Goal: Task Accomplishment & Management: Use online tool/utility

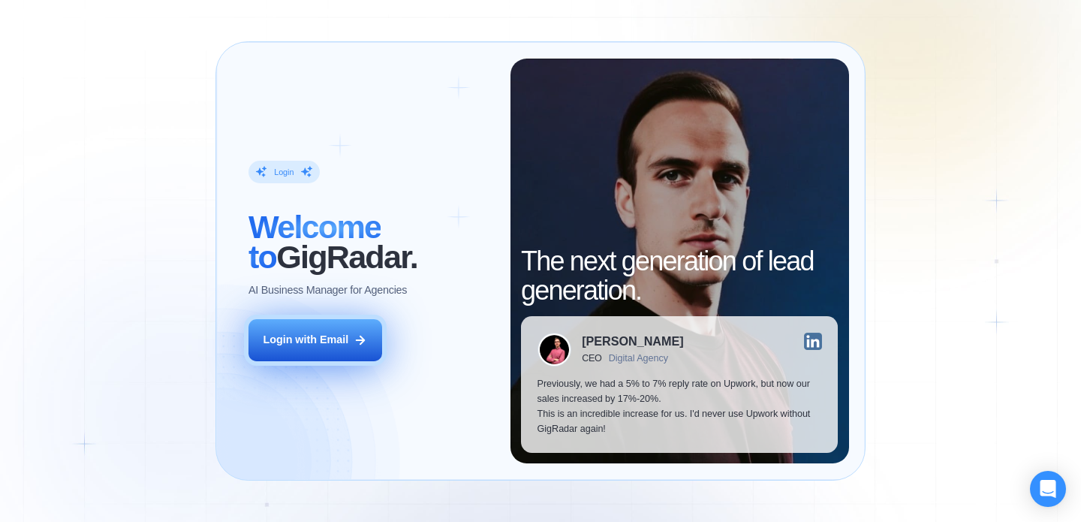
click at [346, 340] on div "Login with Email" at bounding box center [306, 340] width 86 height 15
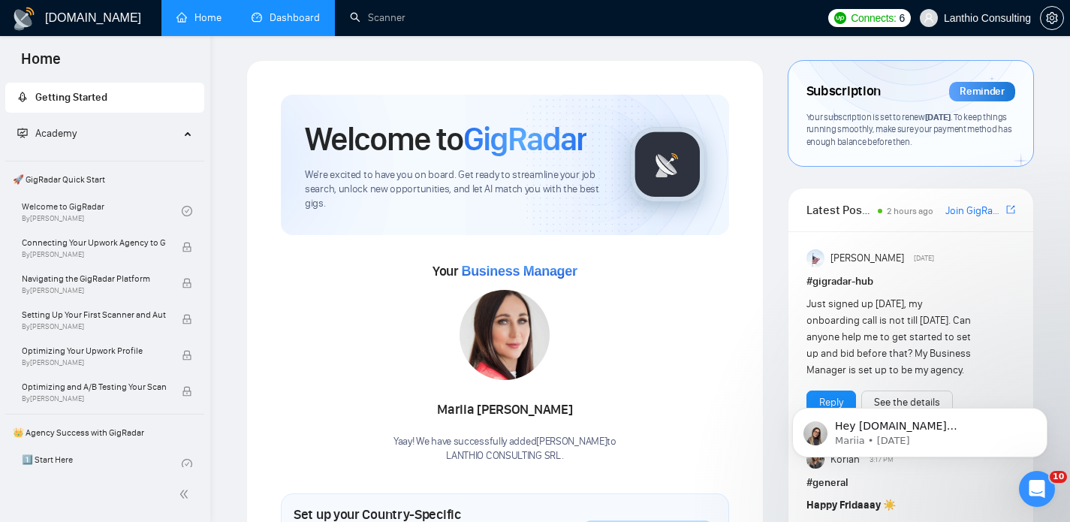
click at [303, 18] on link "Dashboard" at bounding box center [286, 17] width 68 height 13
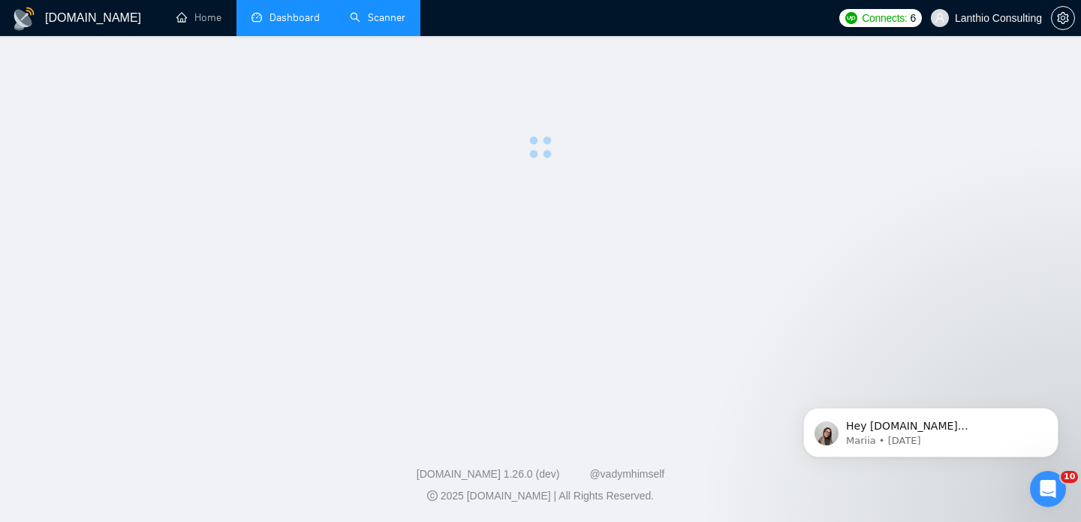
click at [375, 20] on link "Scanner" at bounding box center [378, 17] width 56 height 13
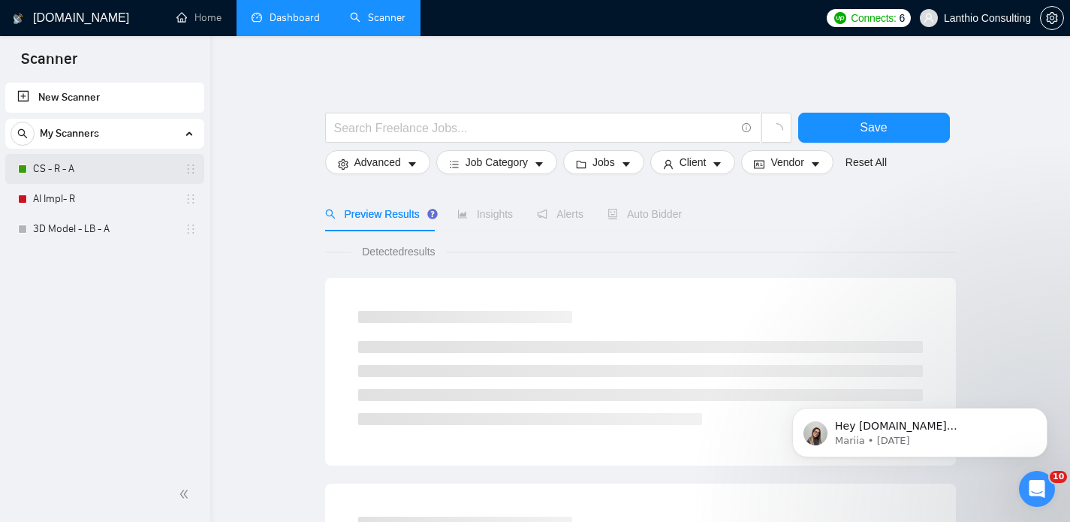
click at [98, 173] on link "CS - R - A" at bounding box center [104, 169] width 143 height 30
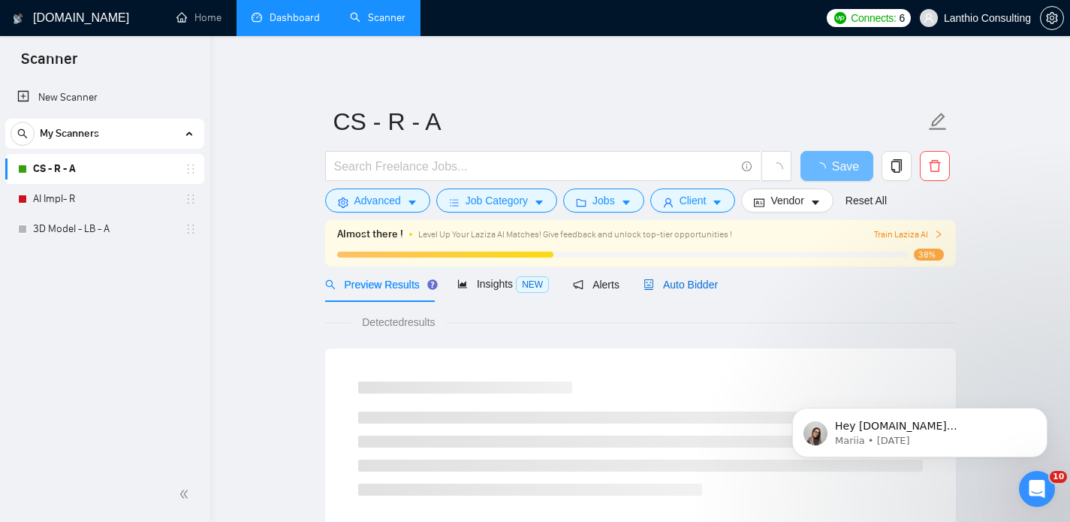
click at [670, 287] on span "Auto Bidder" at bounding box center [680, 285] width 74 height 12
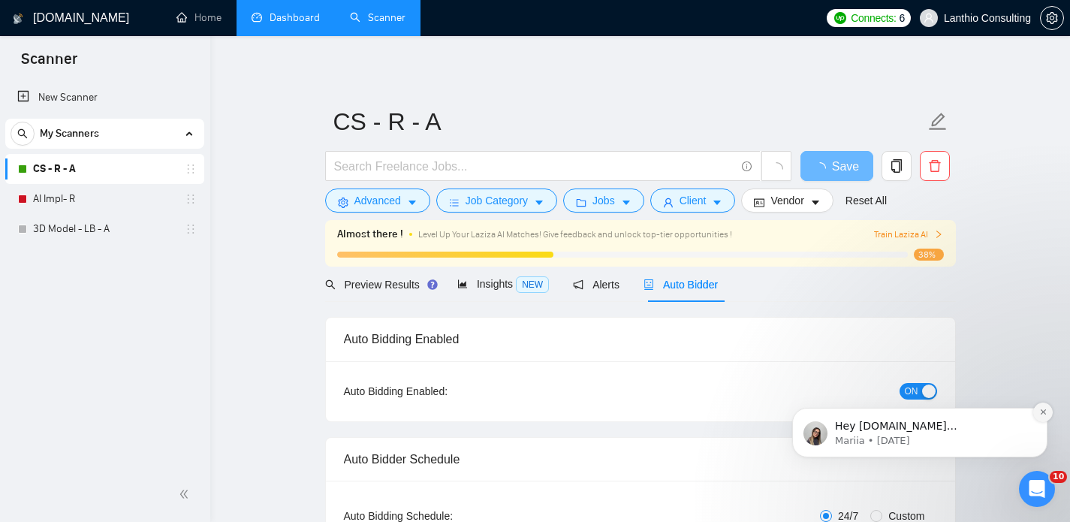
click at [1043, 411] on icon "Dismiss notification" at bounding box center [1042, 411] width 5 height 5
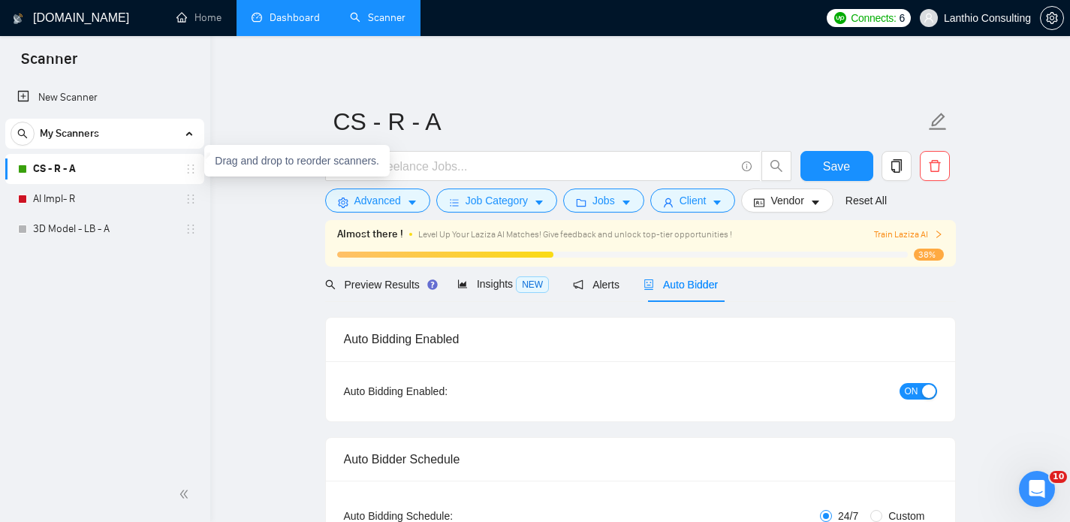
click at [192, 172] on icon "holder" at bounding box center [191, 169] width 12 height 12
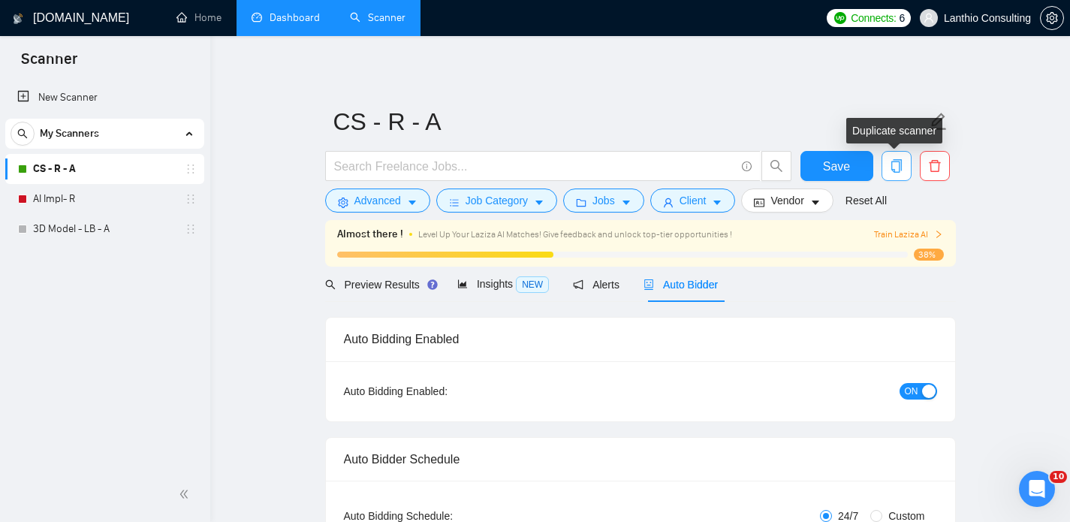
click at [895, 162] on icon "copy" at bounding box center [897, 166] width 14 height 14
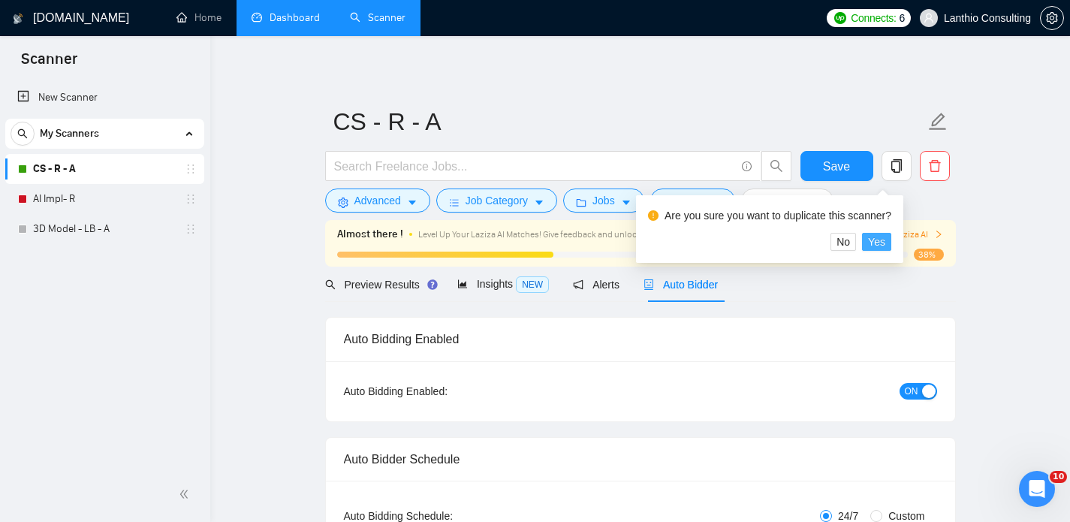
click at [885, 240] on span "Yes" at bounding box center [876, 242] width 17 height 17
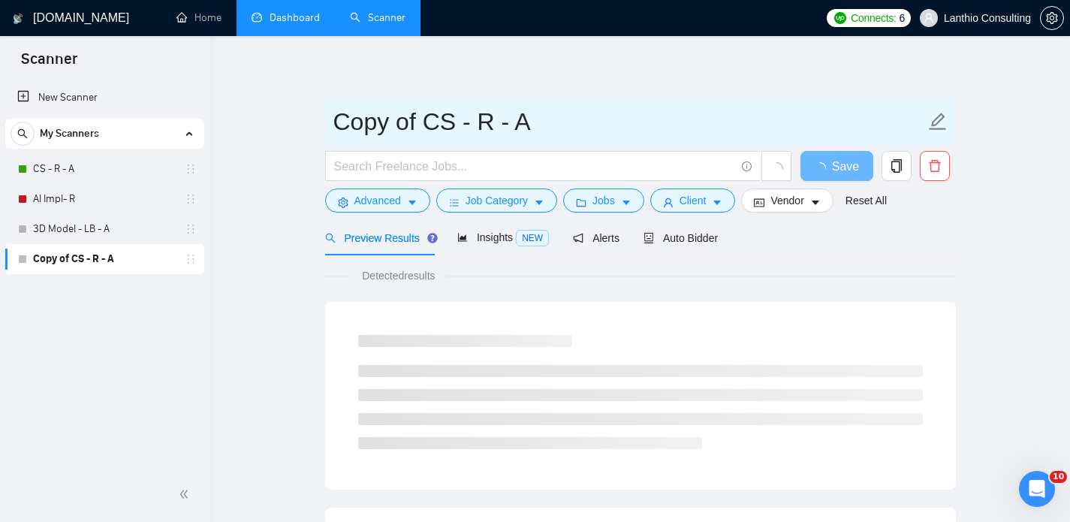
click at [389, 123] on input "Copy of CS - R - A" at bounding box center [629, 122] width 592 height 38
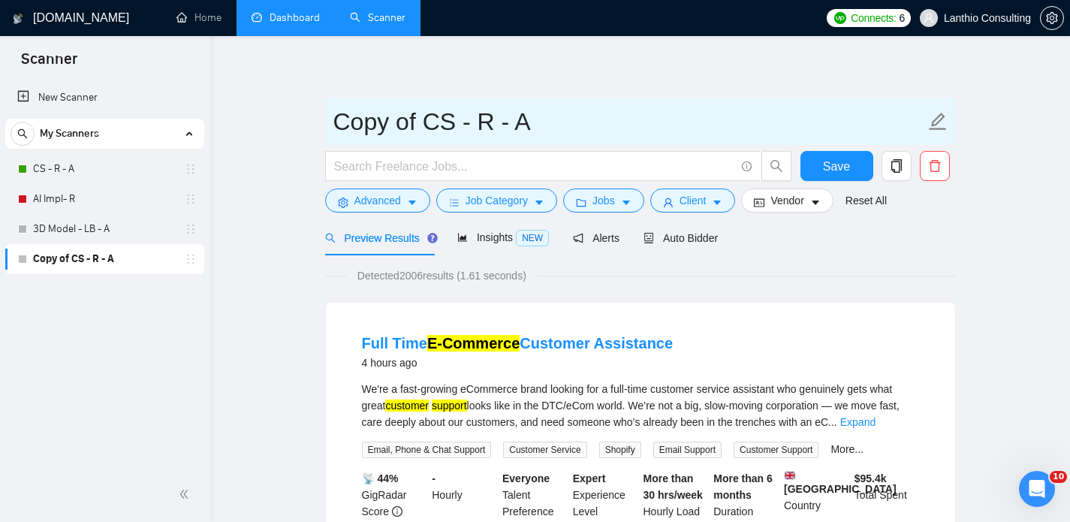
drag, startPoint x: 420, startPoint y: 122, endPoint x: 317, endPoint y: 120, distance: 102.9
click at [398, 119] on input "CS - R - A" at bounding box center [629, 122] width 592 height 38
type input "CS - D - A"
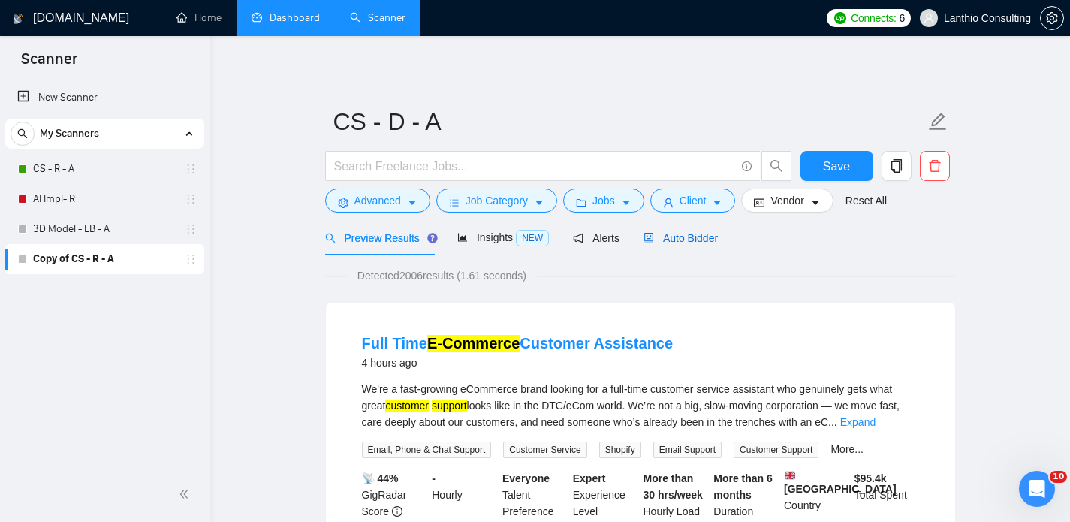
click at [671, 238] on span "Auto Bidder" at bounding box center [680, 238] width 74 height 12
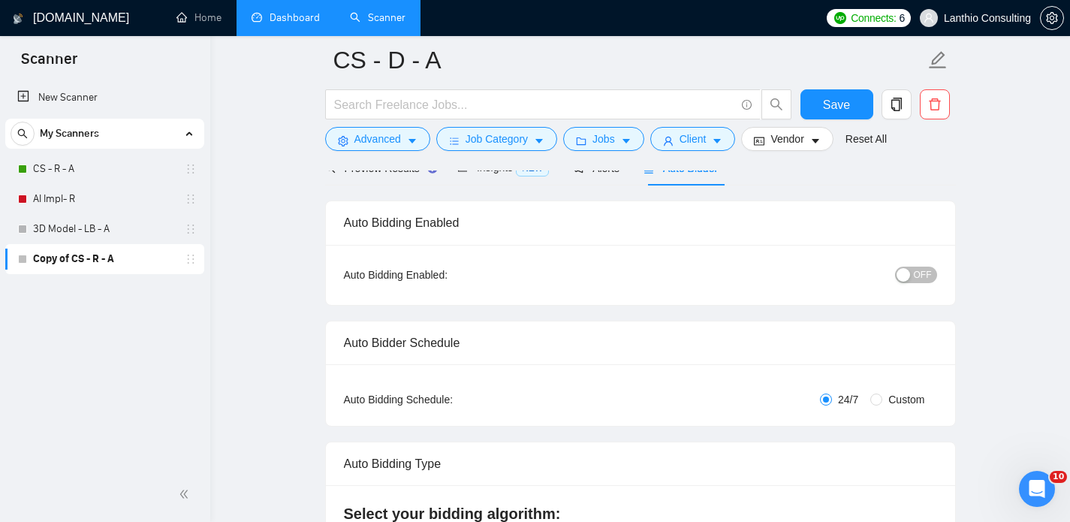
scroll to position [81, 0]
click at [930, 279] on span "OFF" at bounding box center [923, 275] width 18 height 17
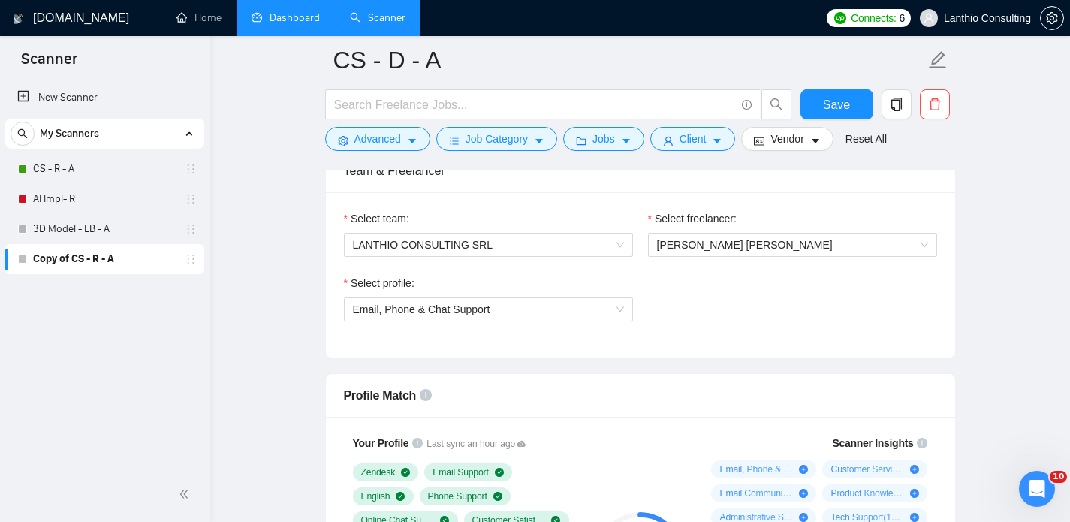
scroll to position [760, 0]
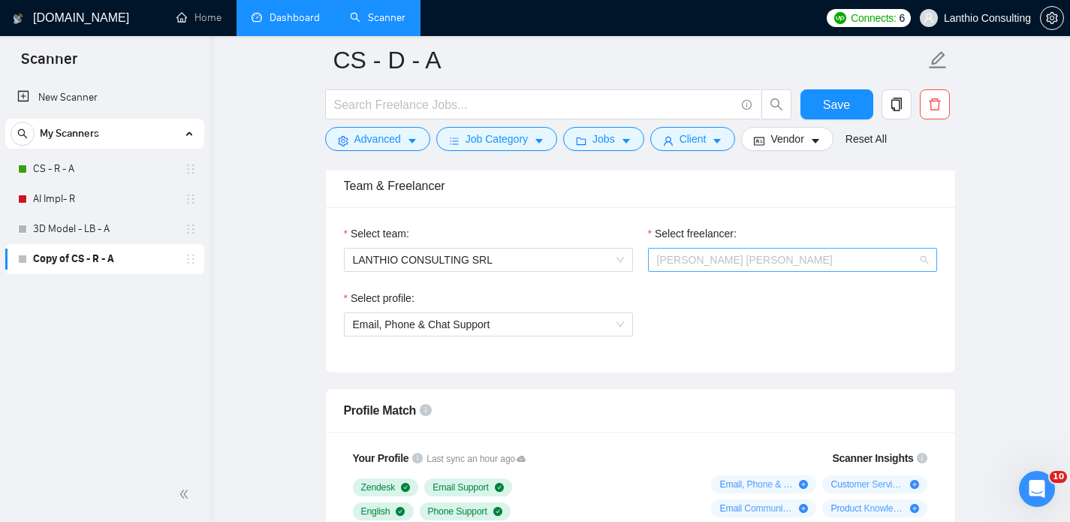
click at [740, 261] on span "[PERSON_NAME] [PERSON_NAME]" at bounding box center [745, 260] width 176 height 12
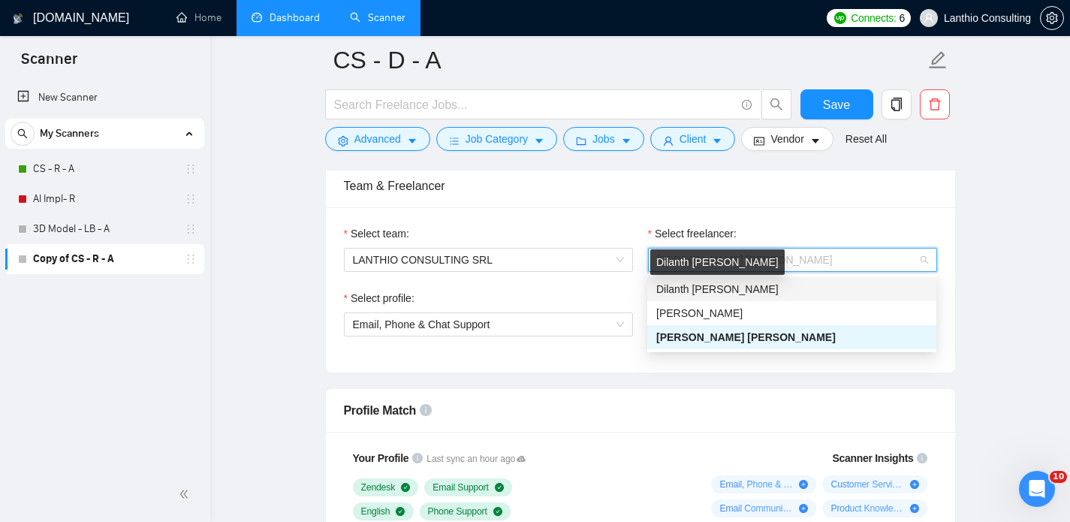
click at [722, 293] on span "Dilanth [PERSON_NAME]" at bounding box center [717, 289] width 122 height 12
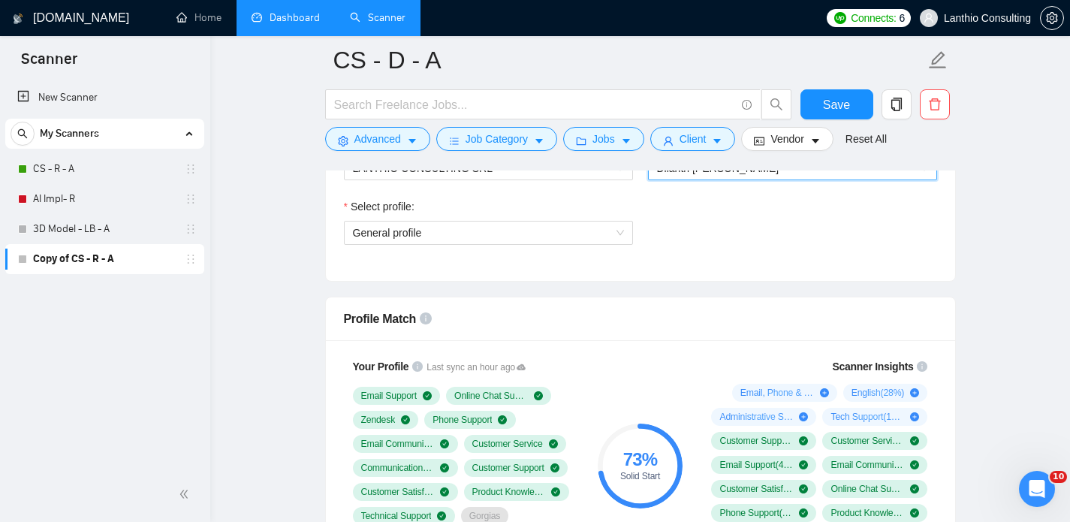
scroll to position [855, 0]
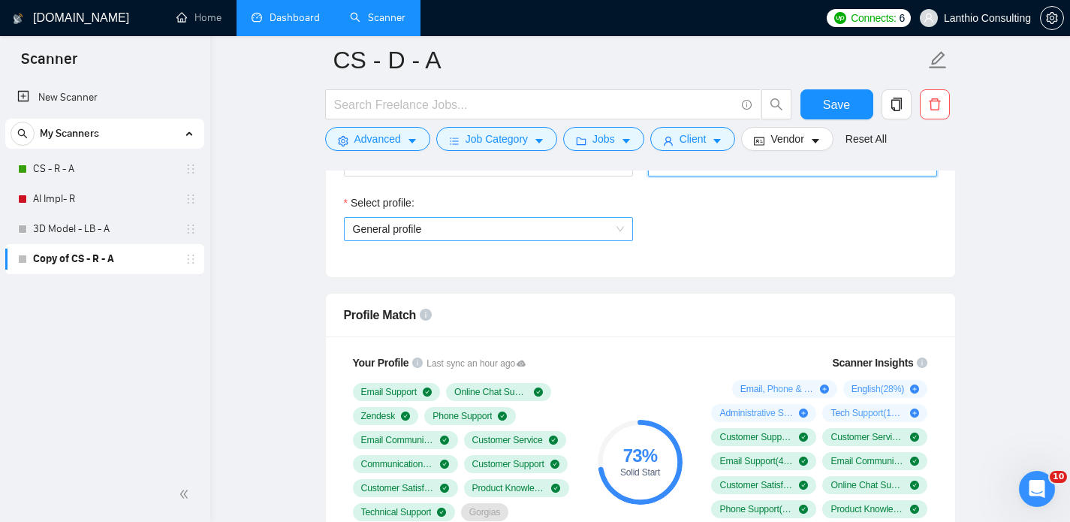
click at [577, 234] on span "General profile" at bounding box center [488, 229] width 271 height 23
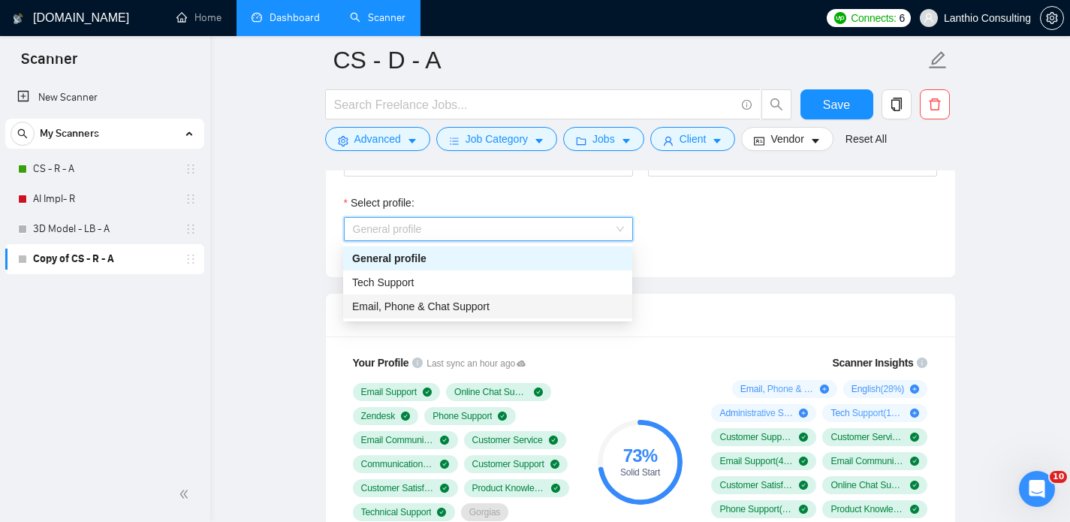
click at [490, 311] on span "Email, Phone & Chat Support" at bounding box center [420, 306] width 137 height 12
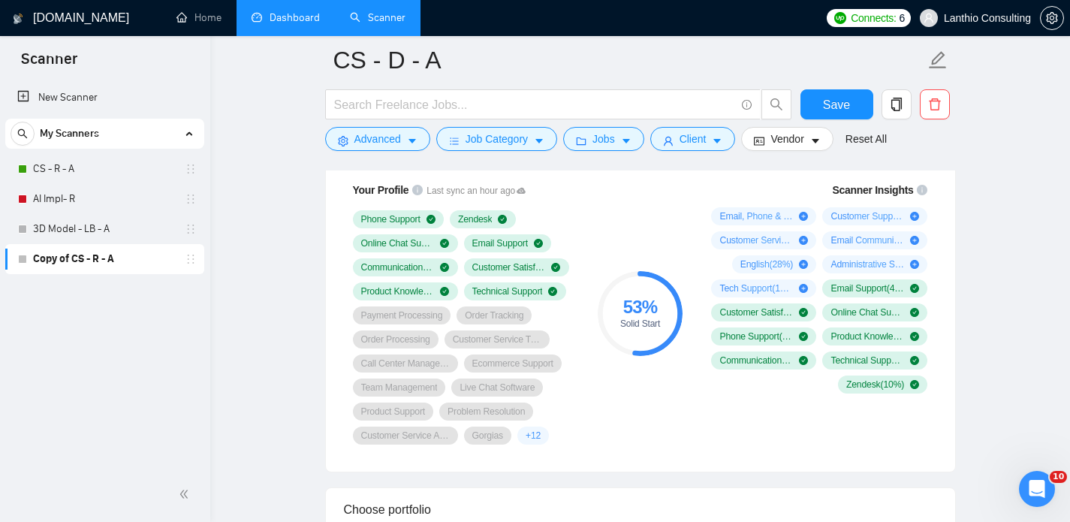
scroll to position [1026, 0]
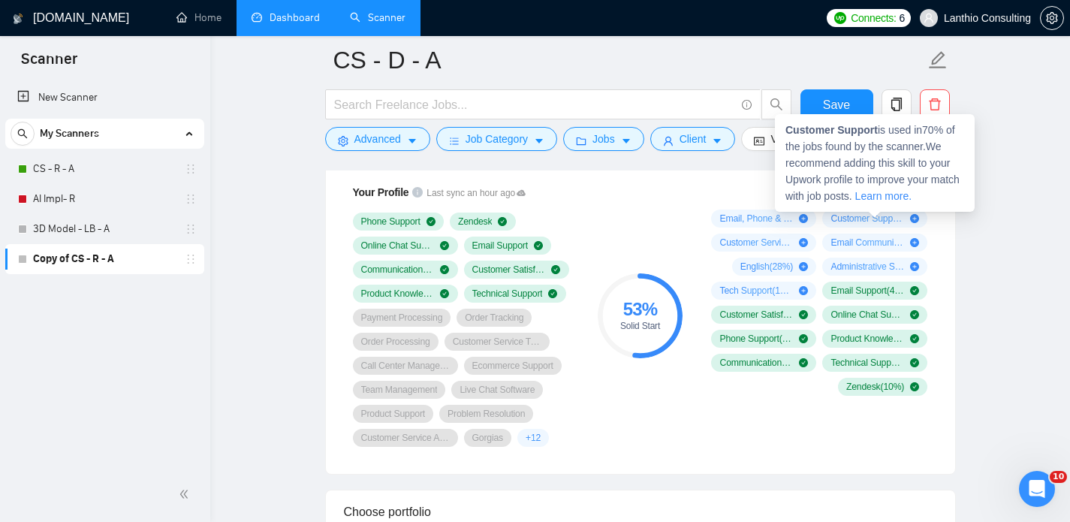
click at [916, 216] on icon "plus-circle" at bounding box center [914, 218] width 9 height 9
click at [886, 219] on span "Customer Support ( 70 %)" at bounding box center [867, 218] width 74 height 12
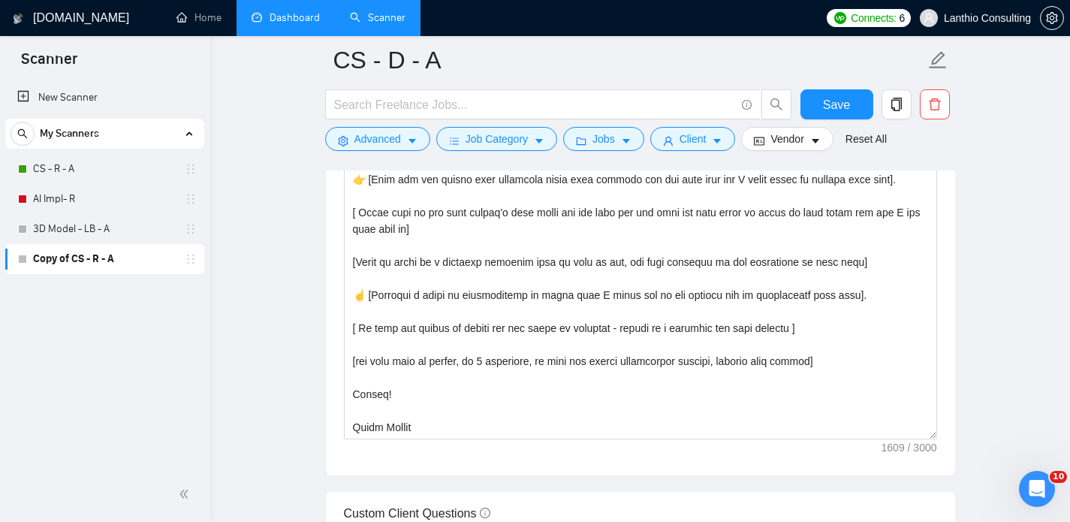
scroll to position [1793, 0]
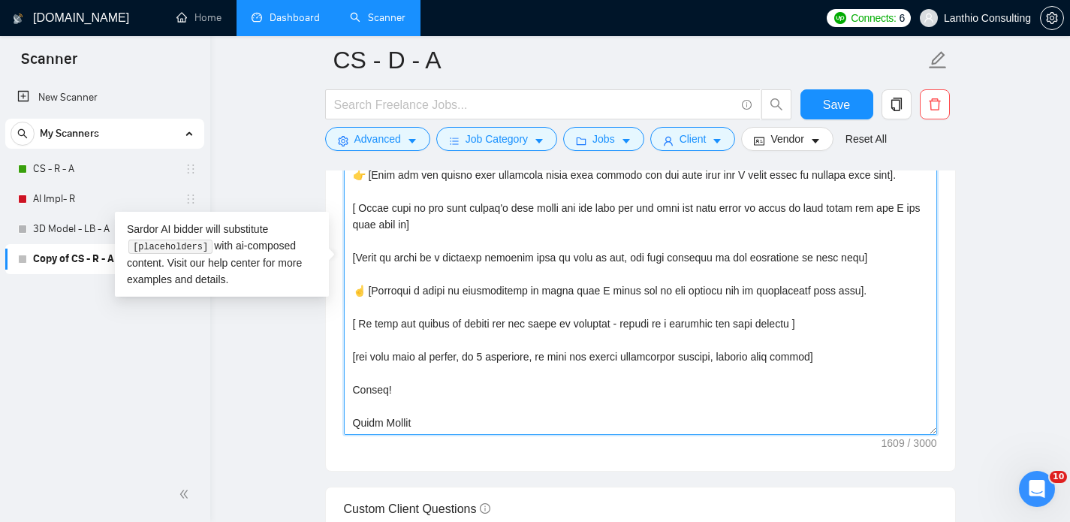
drag, startPoint x: 414, startPoint y: 411, endPoint x: 363, endPoint y: 414, distance: 51.1
click at [363, 414] on textarea "Cover letter template:" at bounding box center [640, 266] width 593 height 338
click at [431, 367] on textarea "Cover letter template:" at bounding box center [640, 266] width 593 height 338
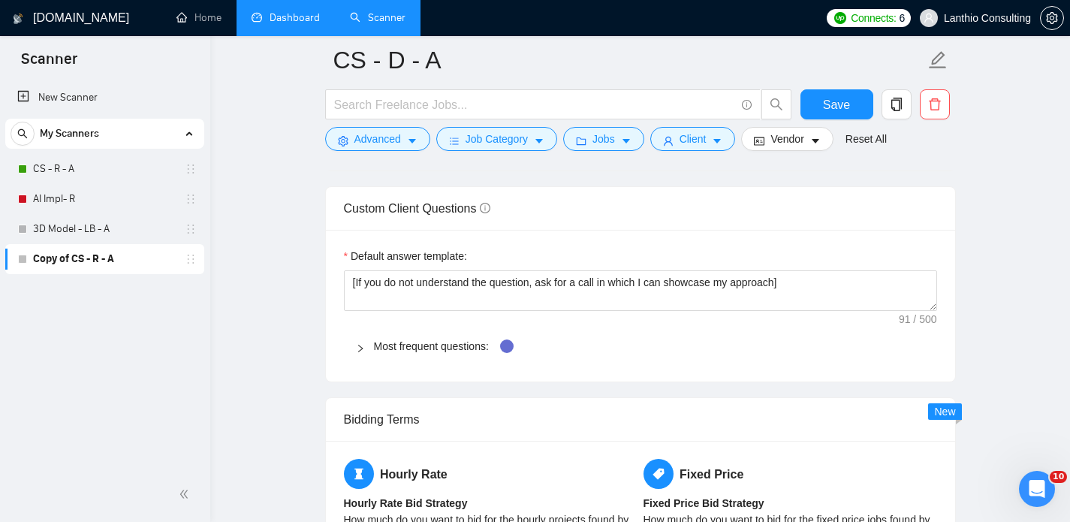
scroll to position [2096, 0]
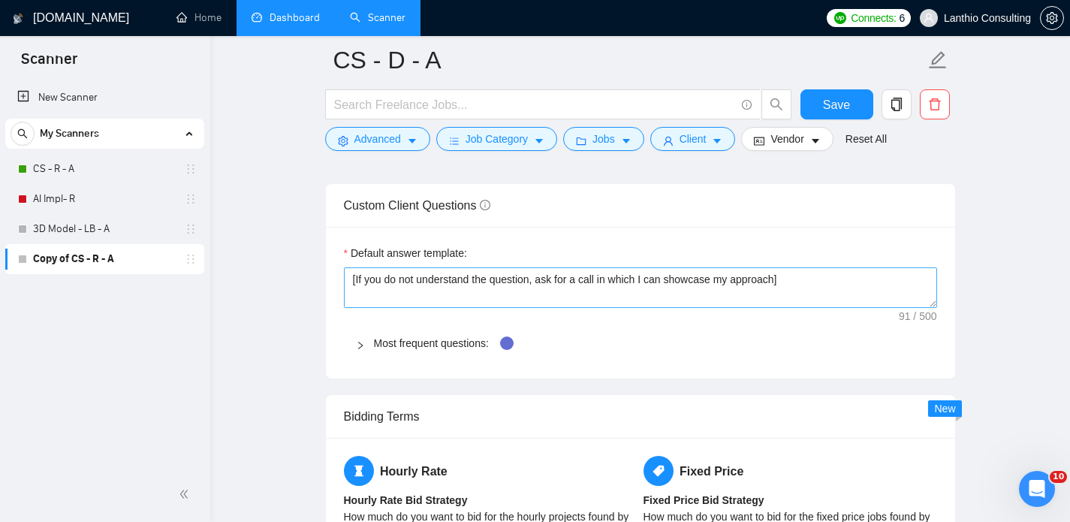
type textarea "[Use the style of the client, if it's formal - use formal language, if not - in…"
click at [521, 285] on textarea "[If you do not understand the question, ask for a call in which I can showcase …" at bounding box center [640, 287] width 593 height 41
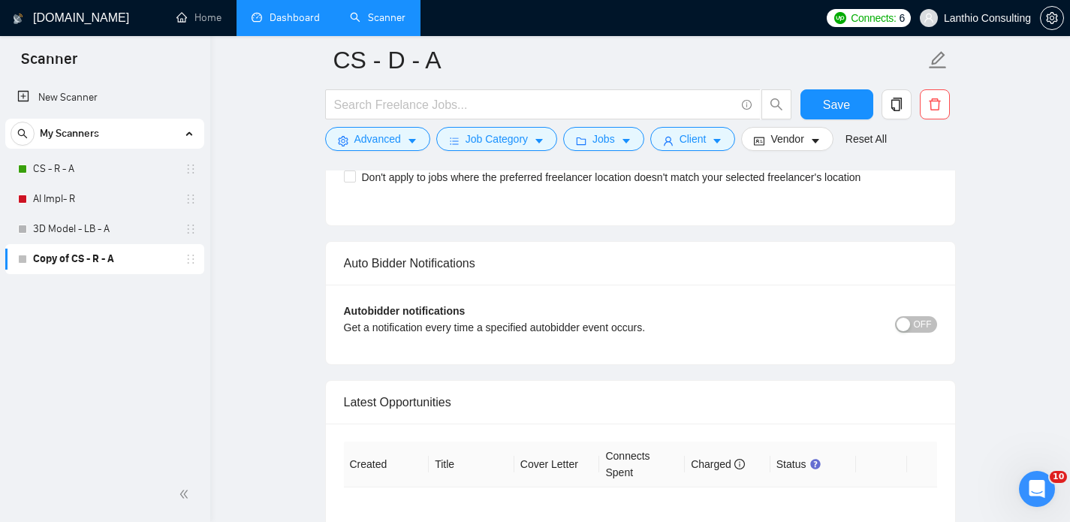
scroll to position [3575, 0]
click at [928, 322] on span "OFF" at bounding box center [923, 323] width 18 height 17
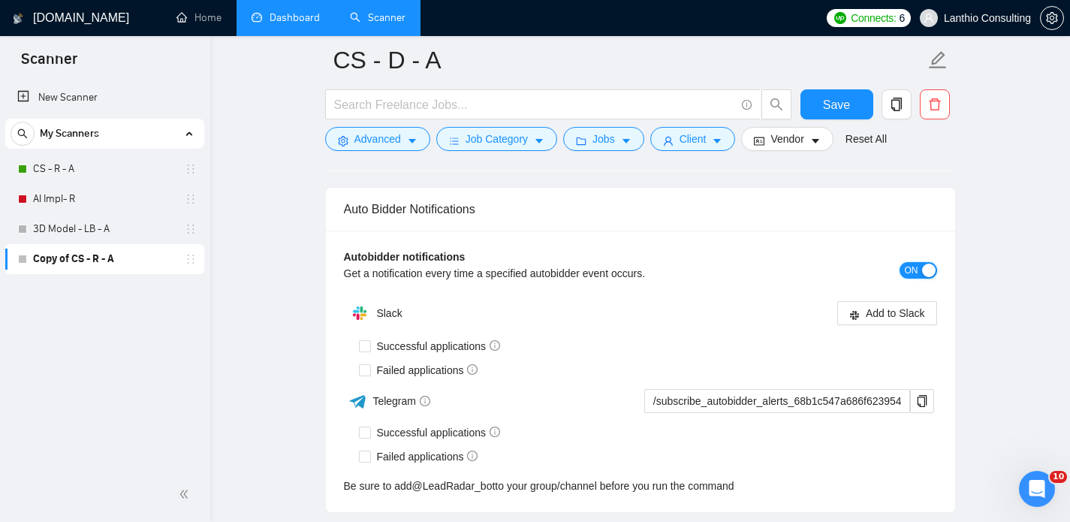
scroll to position [3653, 0]
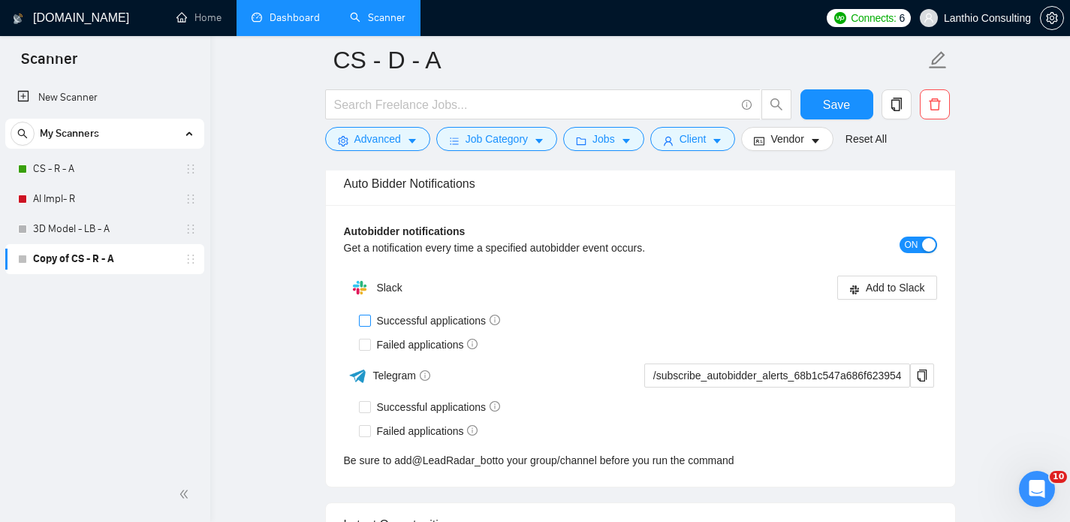
click at [366, 321] on input "Successful applications" at bounding box center [364, 320] width 11 height 11
checkbox input "true"
click at [866, 285] on span "Add to Slack" at bounding box center [895, 287] width 59 height 17
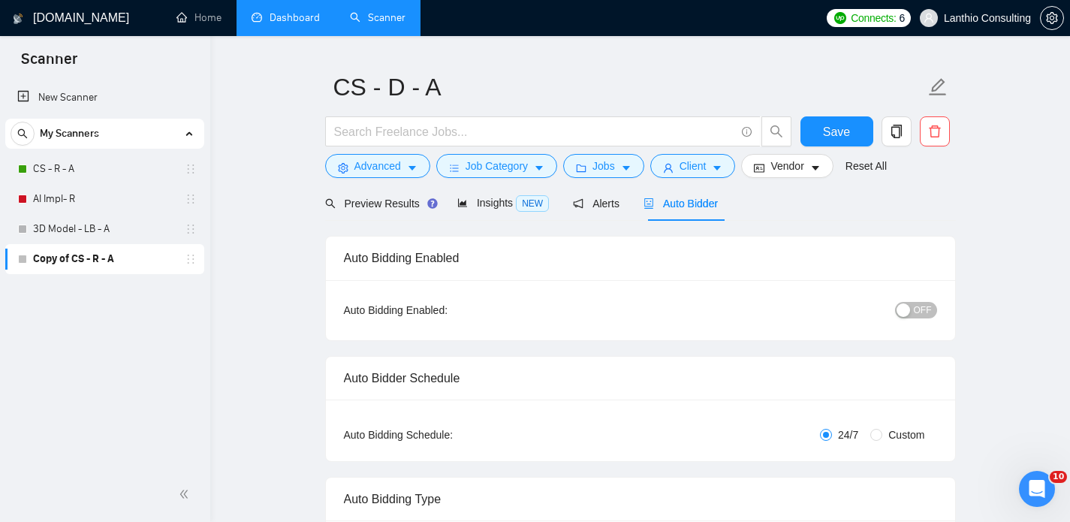
scroll to position [0, 0]
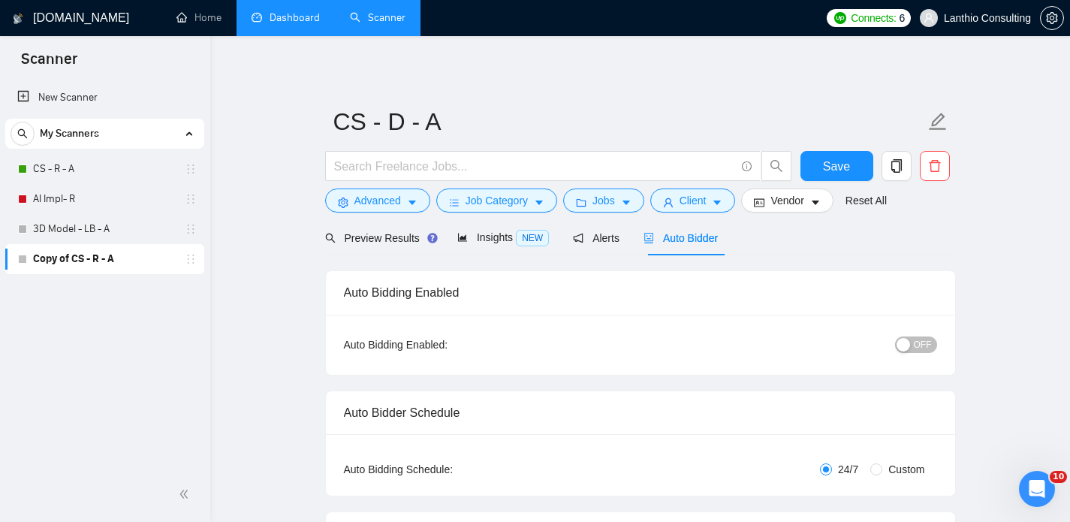
click at [920, 342] on span "OFF" at bounding box center [923, 344] width 18 height 17
click at [836, 158] on span "Save" at bounding box center [836, 166] width 27 height 19
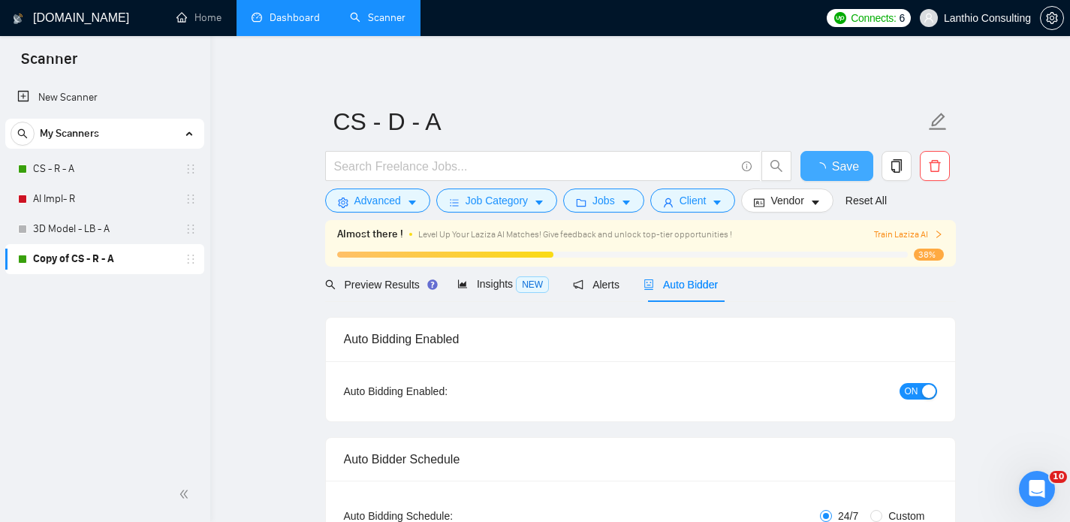
checkbox input "true"
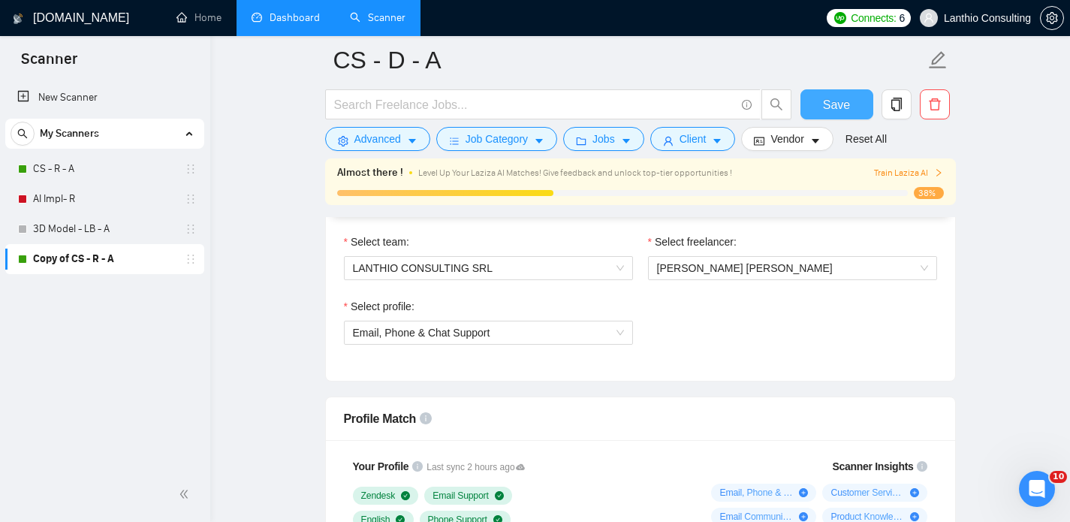
scroll to position [794, 0]
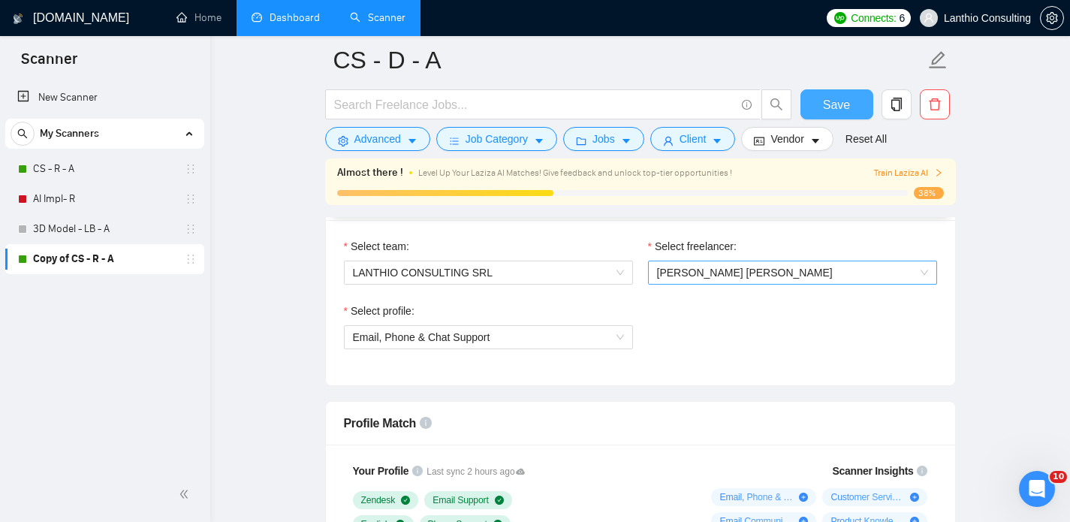
click at [765, 272] on span "[PERSON_NAME] [PERSON_NAME]" at bounding box center [792, 272] width 271 height 23
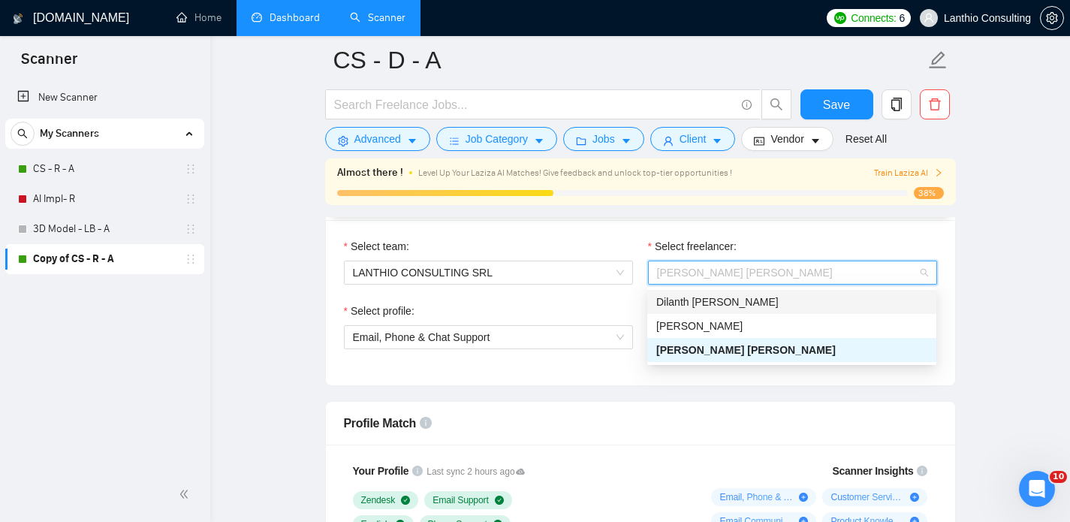
click at [728, 297] on span "Dilanth [PERSON_NAME]" at bounding box center [717, 302] width 122 height 12
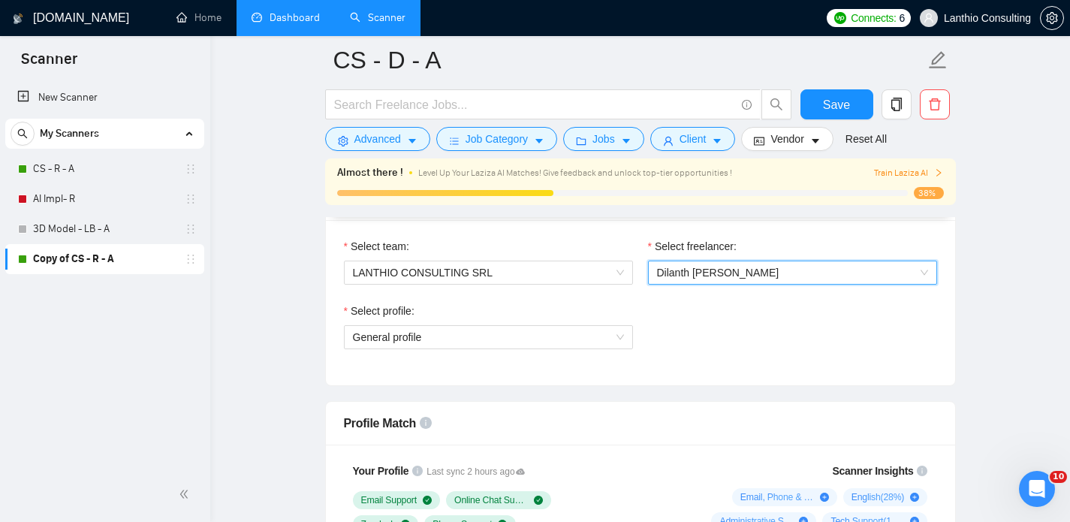
click at [598, 351] on div "Select profile: General profile" at bounding box center [488, 335] width 304 height 65
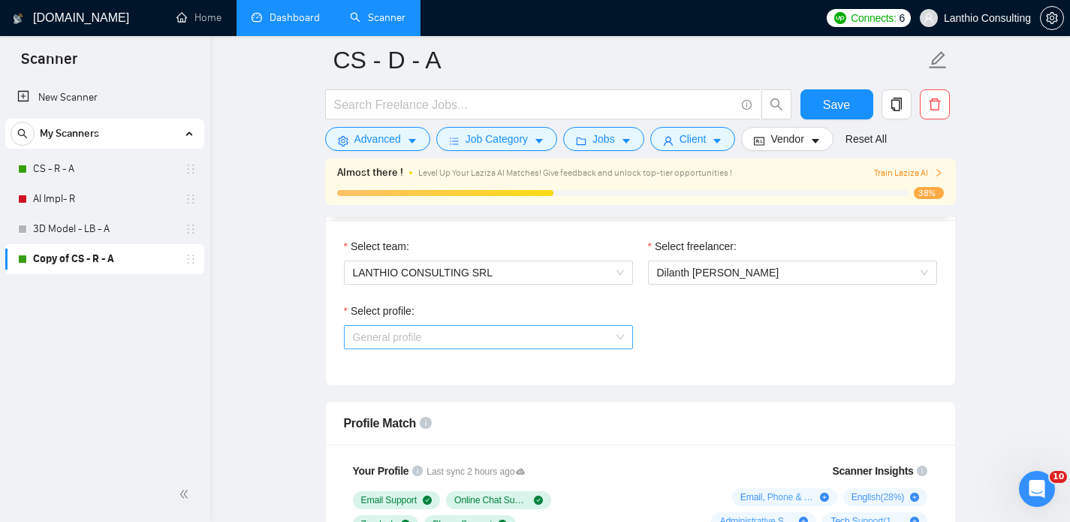
click at [597, 340] on span "General profile" at bounding box center [488, 337] width 271 height 23
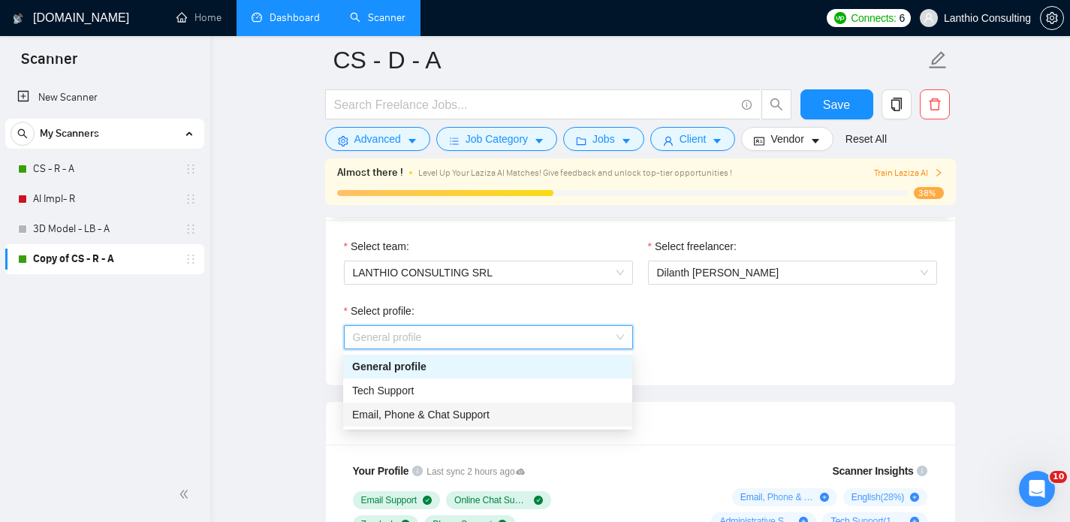
click at [538, 415] on div "Email, Phone & Chat Support" at bounding box center [487, 414] width 271 height 17
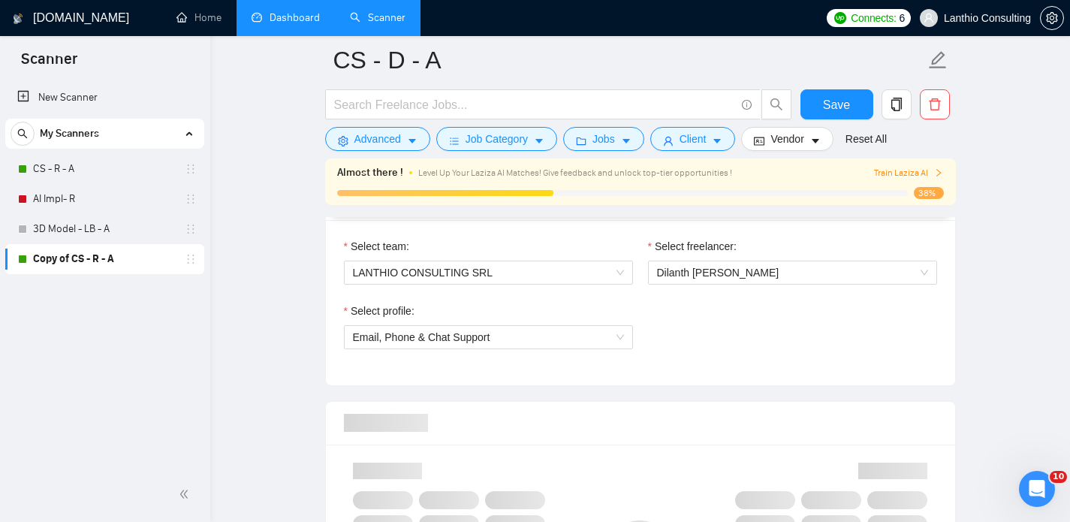
click at [721, 342] on div "Select profile: Email, Phone & Chat Support" at bounding box center [640, 335] width 608 height 65
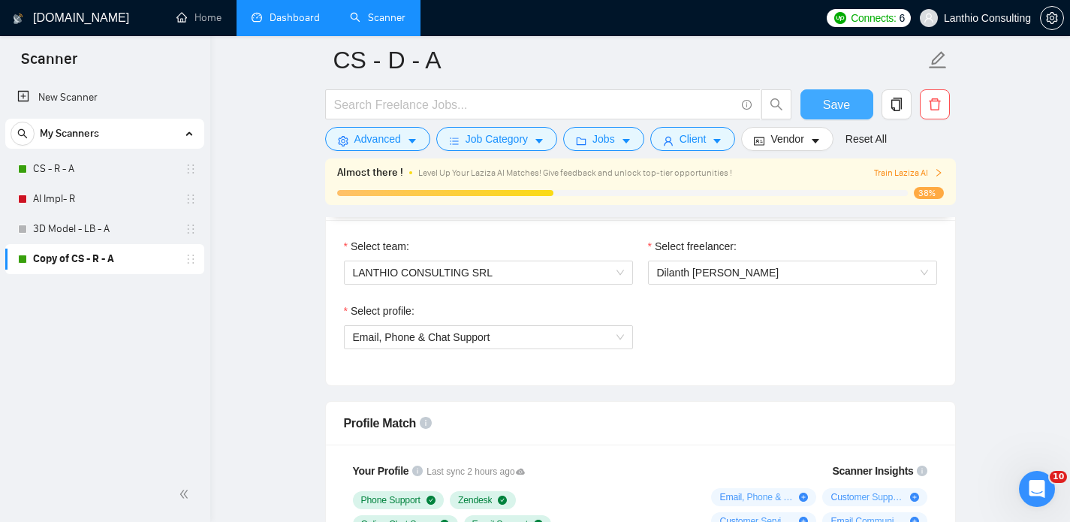
click at [824, 102] on span "Save" at bounding box center [836, 104] width 27 height 19
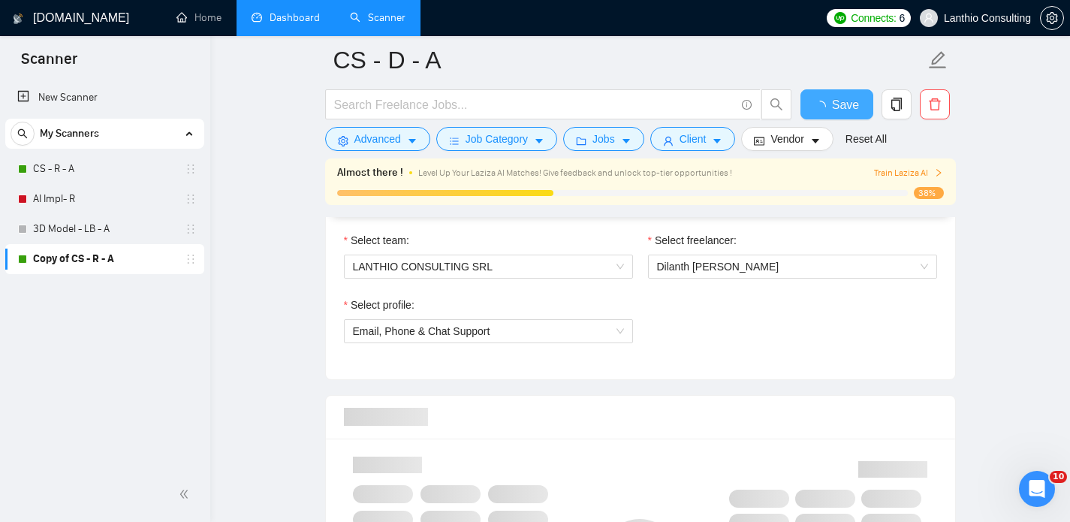
checkbox input "true"
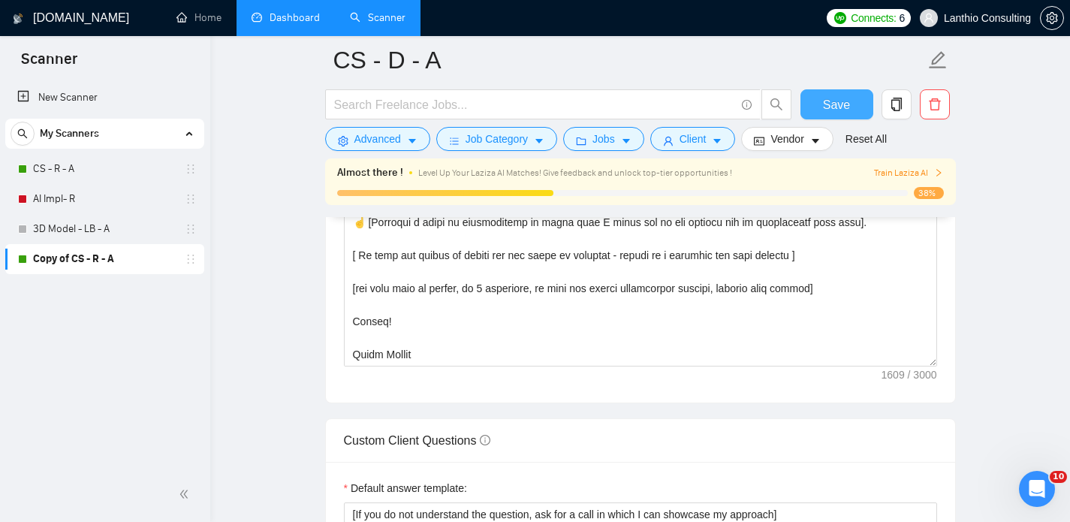
scroll to position [253, 0]
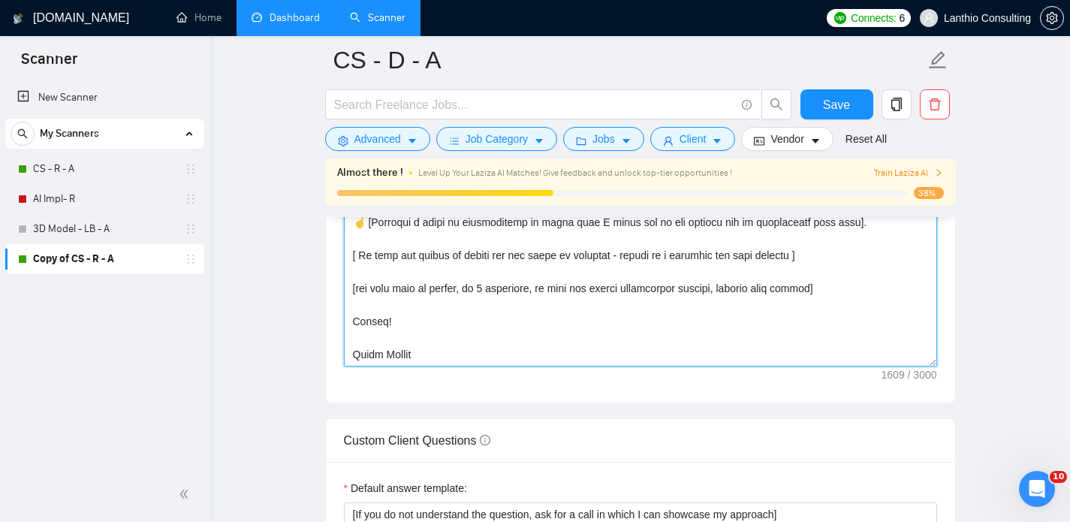
click at [402, 348] on textarea "Cover letter template:" at bounding box center [640, 198] width 593 height 338
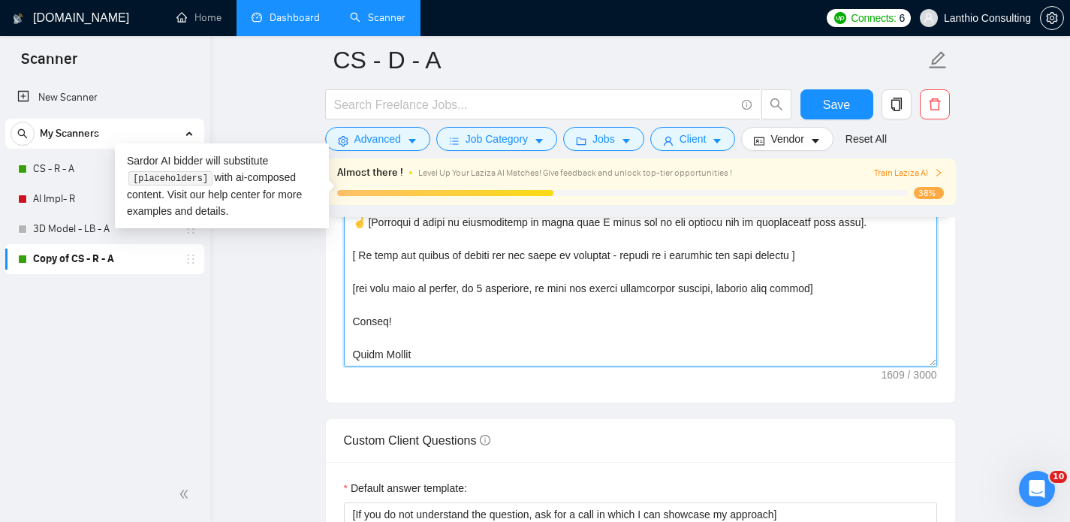
click at [402, 348] on textarea "Cover letter template:" at bounding box center [640, 198] width 593 height 338
type textarea "[Use the style of the client, if it's formal - use formal language, if not - in…"
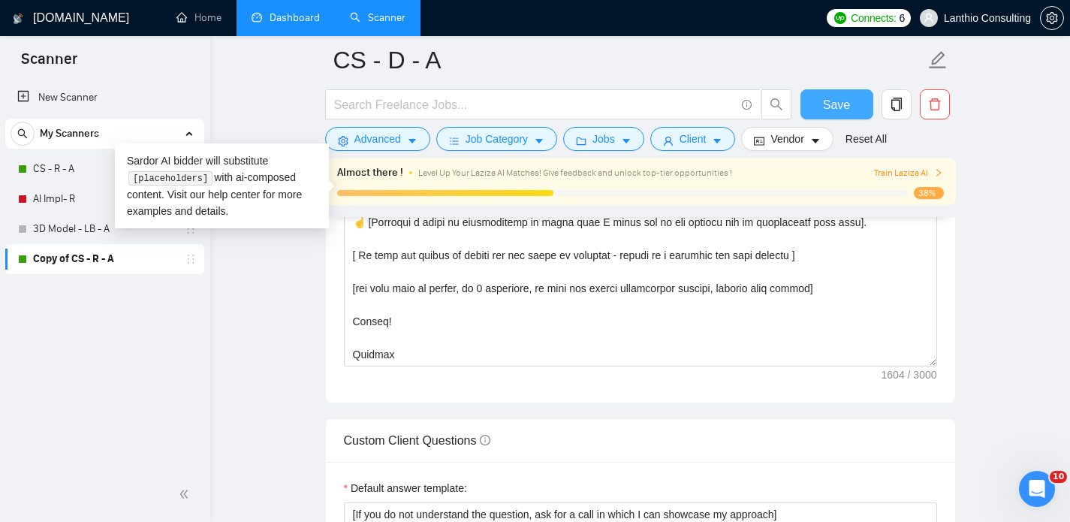
click at [838, 103] on span "Save" at bounding box center [836, 104] width 27 height 19
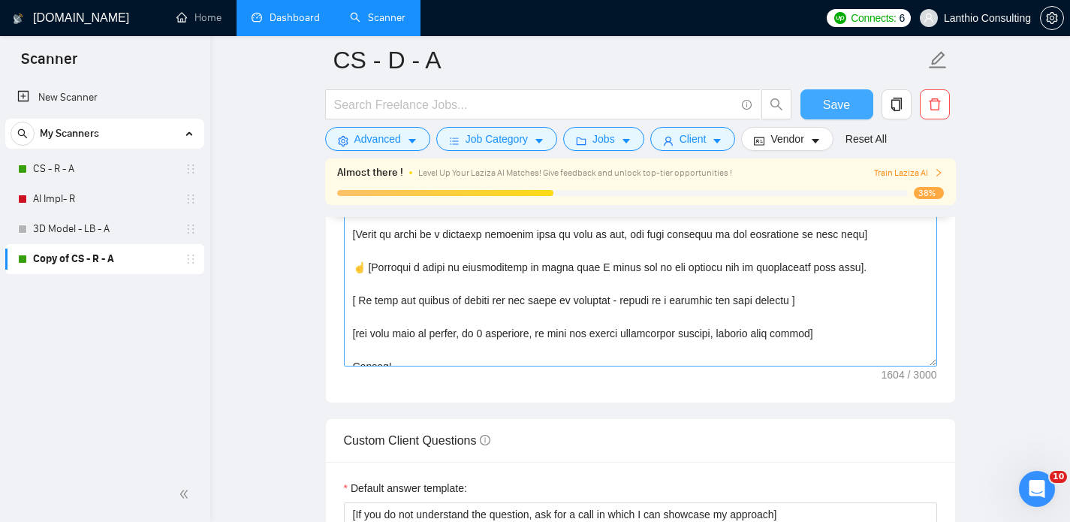
scroll to position [264, 0]
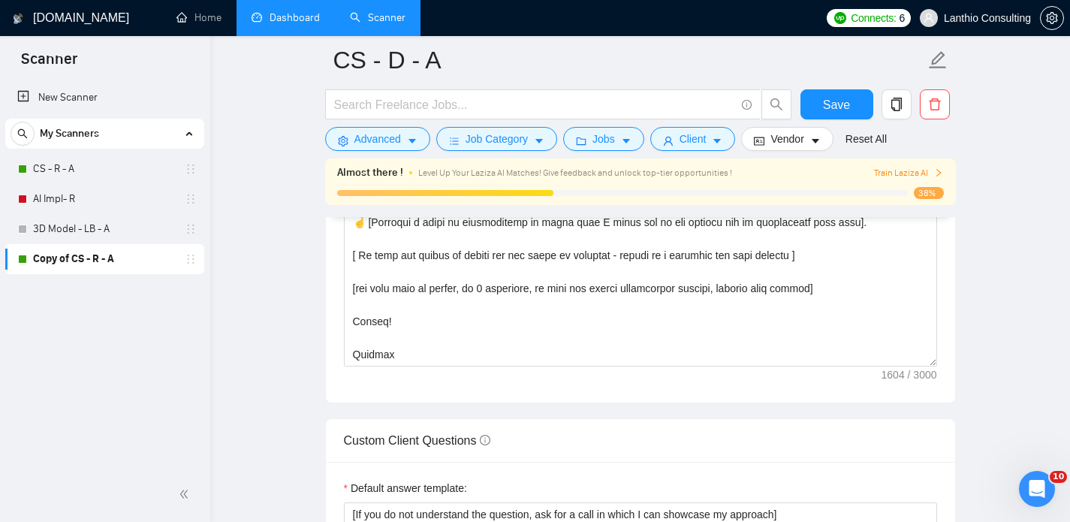
click at [299, 345] on main "CS - D - A Save Advanced Job Category Jobs Client Vendor Reset All Almost there…" at bounding box center [640, 348] width 812 height 4393
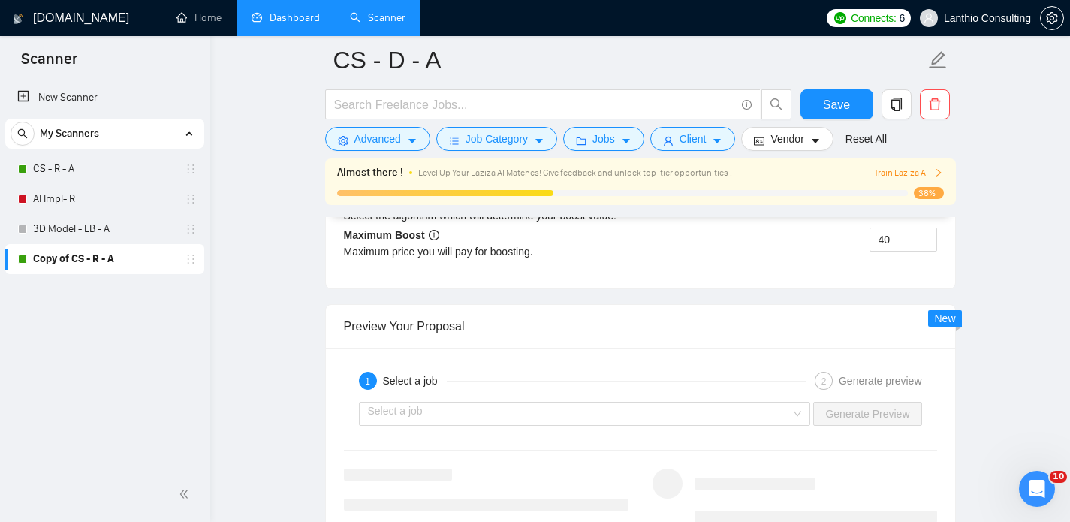
scroll to position [2867, 0]
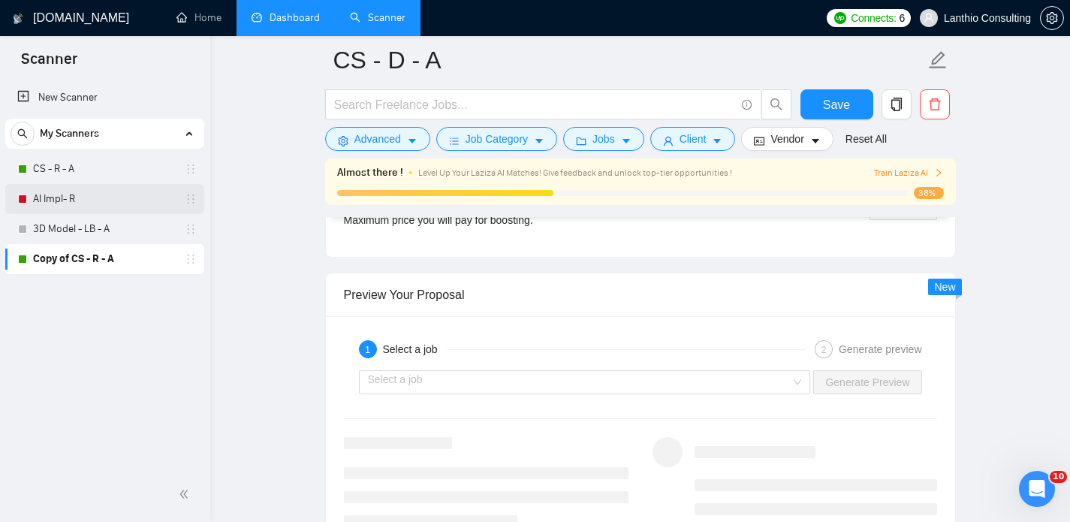
click at [59, 200] on link "AI Impl- R" at bounding box center [104, 199] width 143 height 30
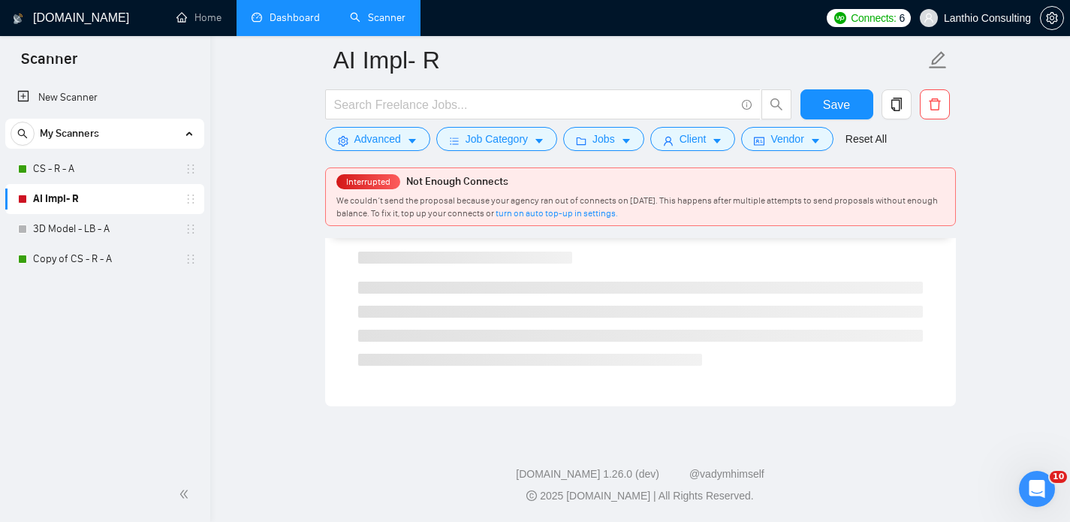
scroll to position [965, 0]
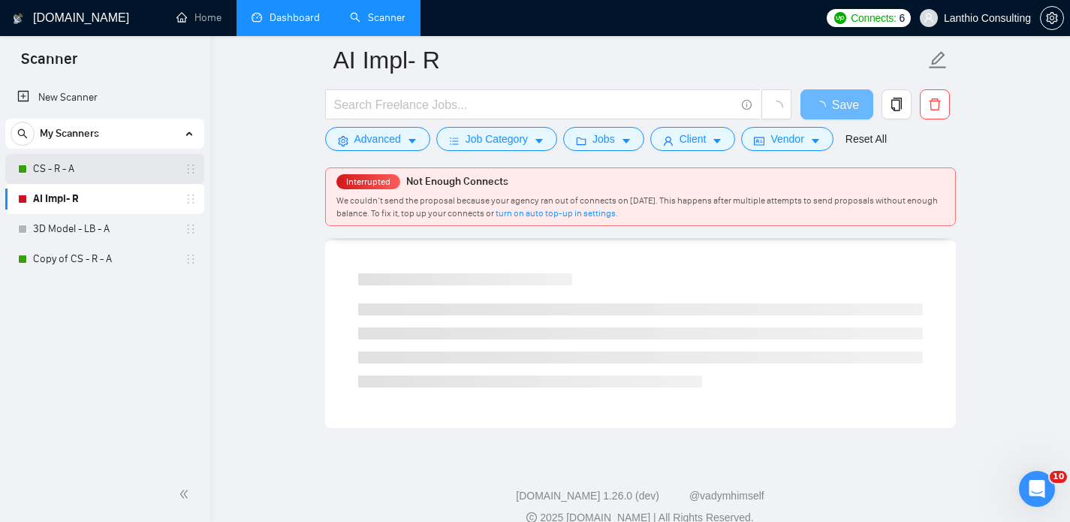
click at [74, 164] on link "CS - R - A" at bounding box center [104, 169] width 143 height 30
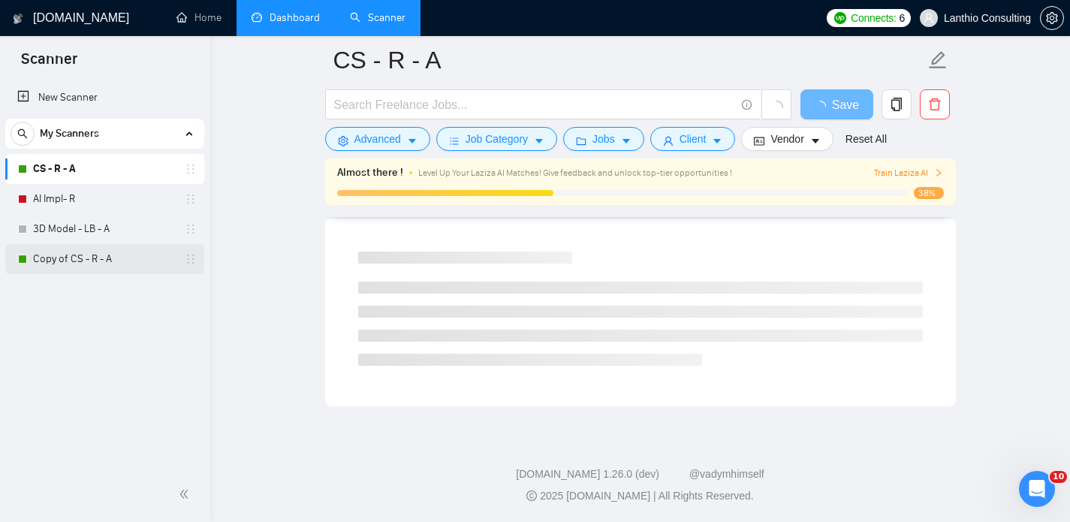
click at [65, 260] on link "Copy of CS - R - A" at bounding box center [104, 259] width 143 height 30
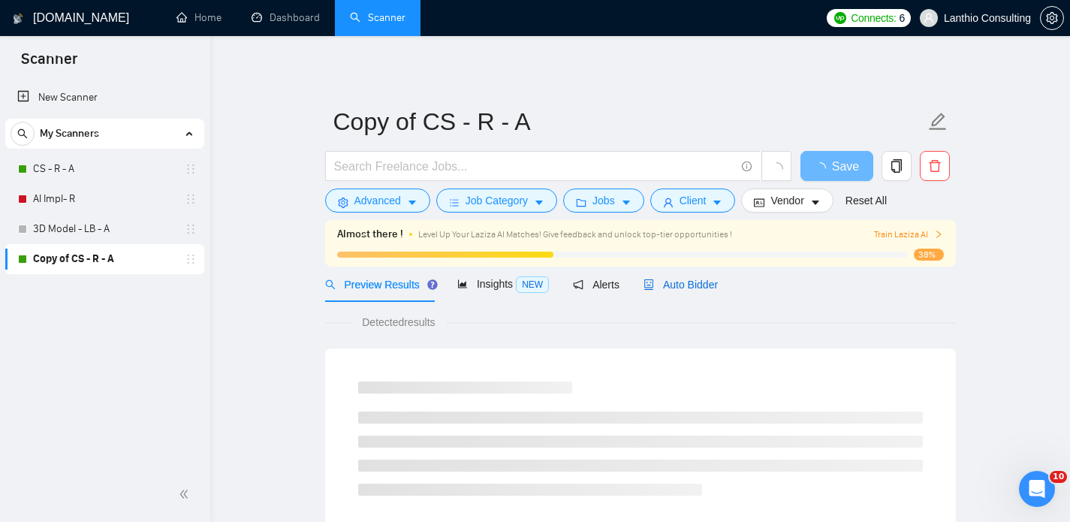
click at [677, 288] on span "Auto Bidder" at bounding box center [680, 285] width 74 height 12
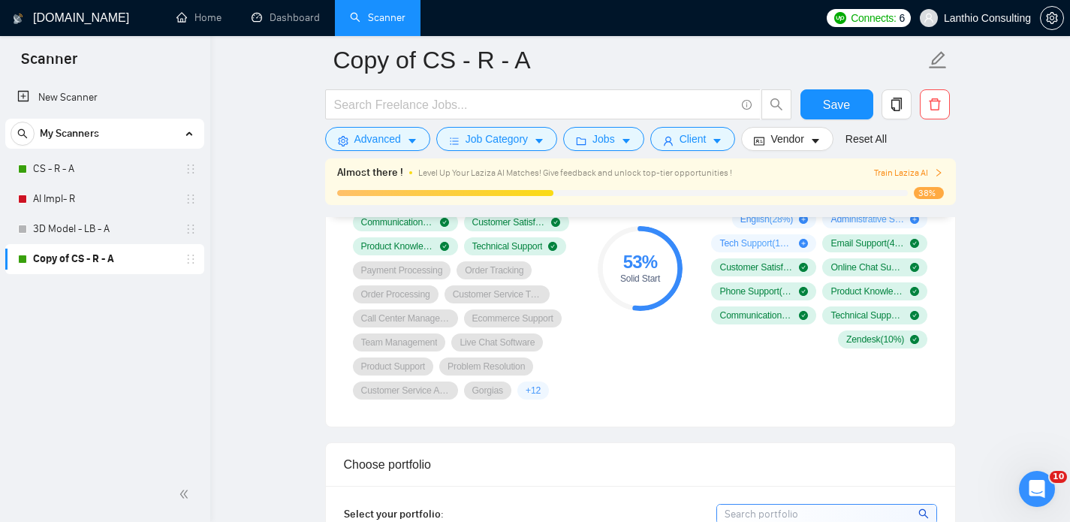
scroll to position [1120, 0]
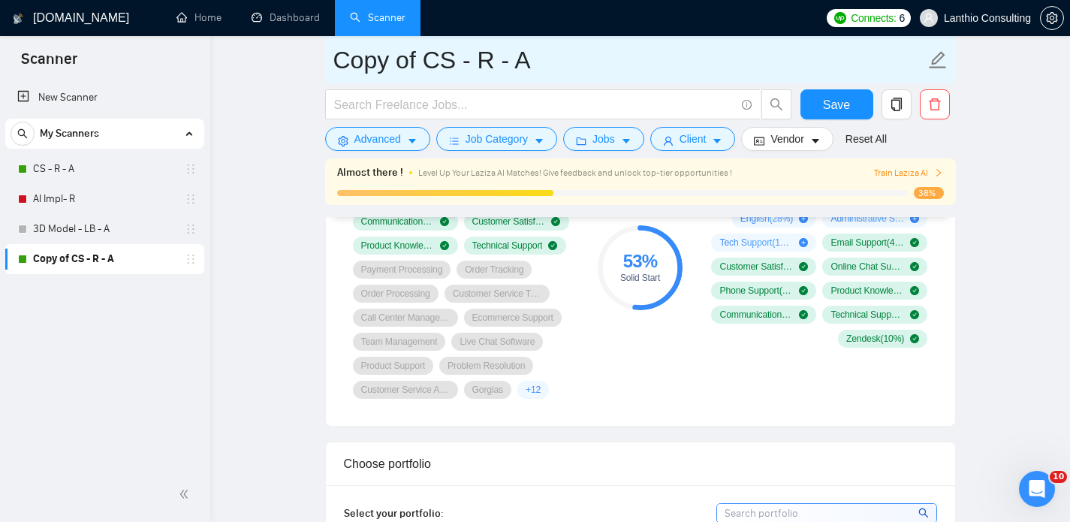
click at [463, 68] on input "Copy of CS - R - A" at bounding box center [629, 60] width 592 height 38
drag, startPoint x: 419, startPoint y: 64, endPoint x: 356, endPoint y: 66, distance: 63.1
click at [356, 65] on input "Copy of CS - R - A" at bounding box center [629, 60] width 592 height 38
type input "CS - D - A"
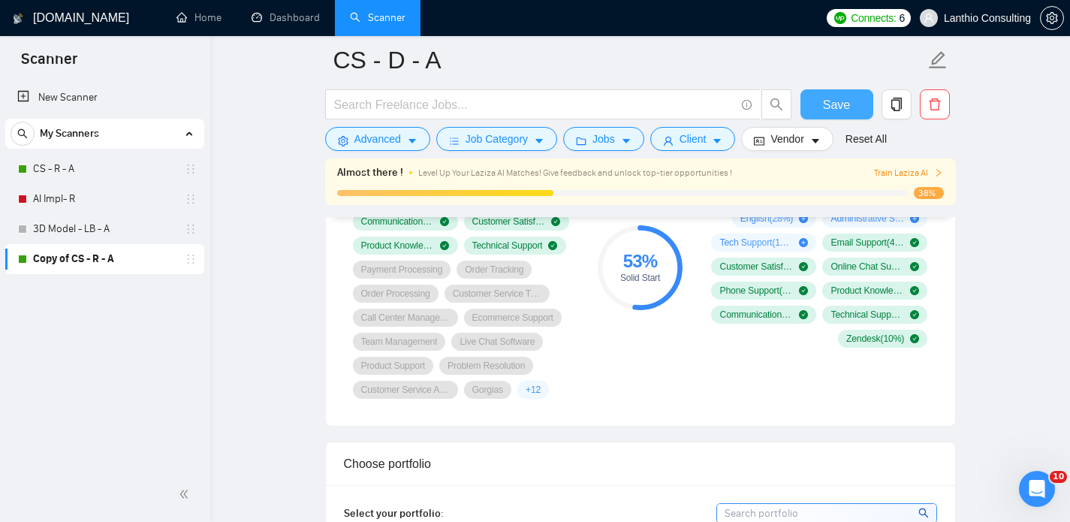
click at [829, 106] on span "Save" at bounding box center [836, 104] width 27 height 19
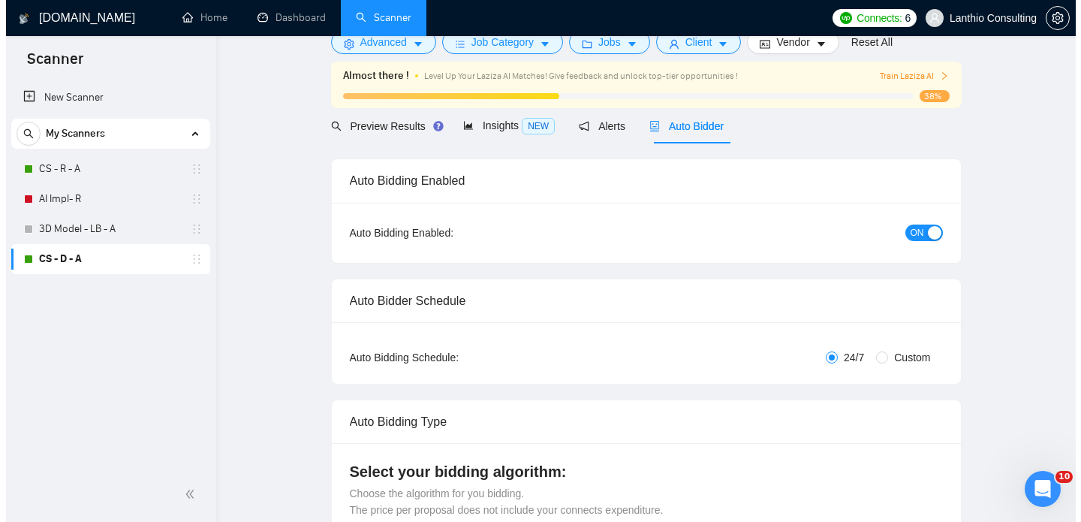
scroll to position [0, 0]
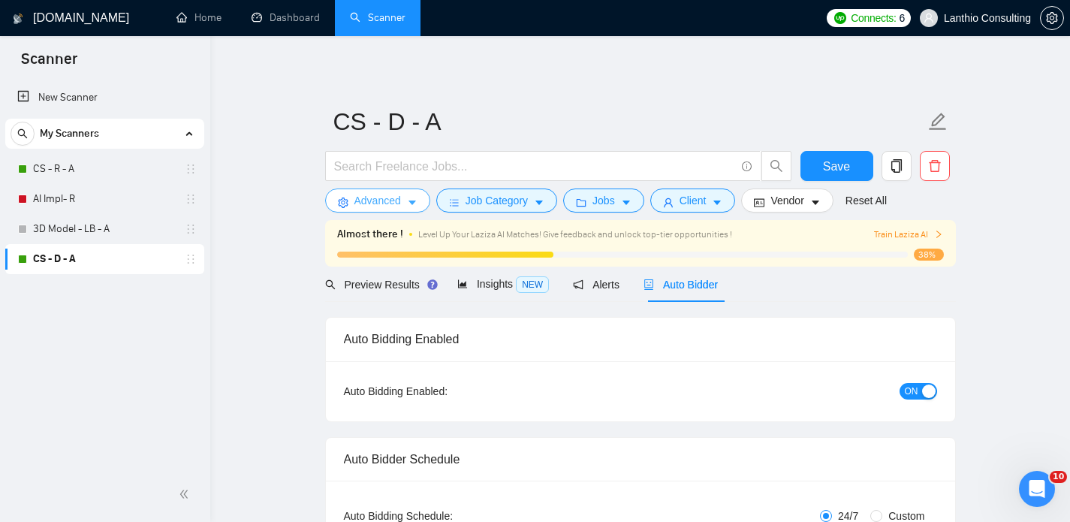
click at [410, 201] on icon "caret-down" at bounding box center [412, 203] width 8 height 5
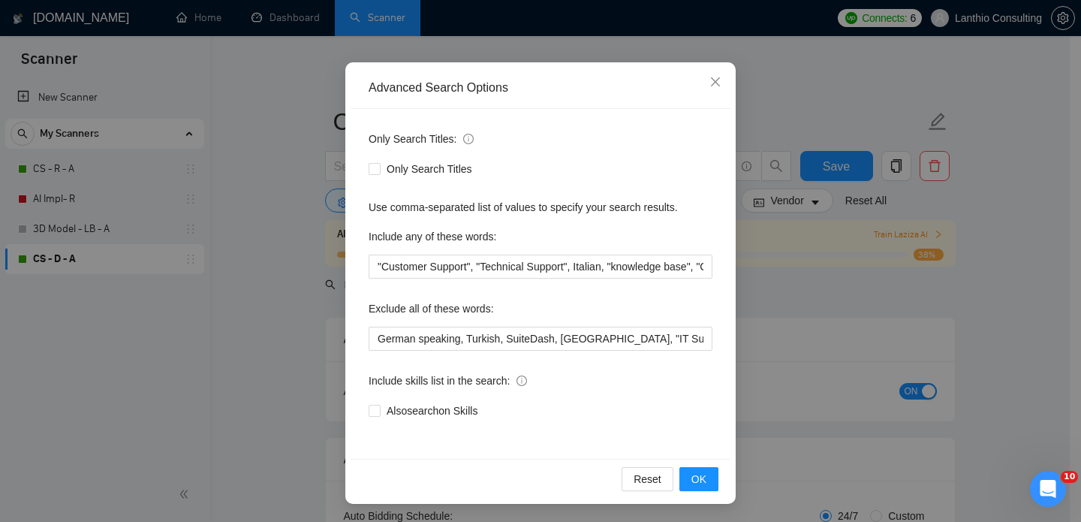
scroll to position [44, 0]
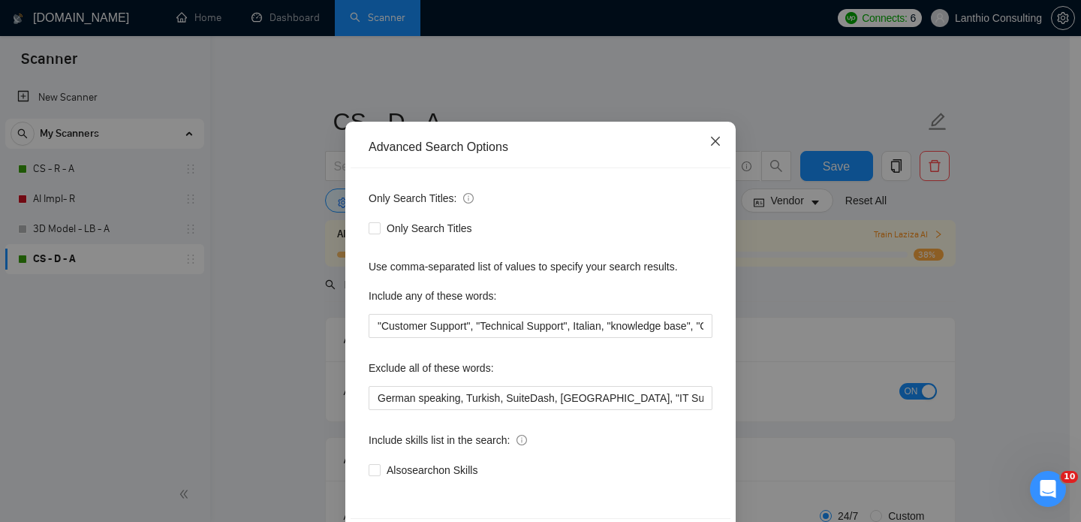
click at [712, 140] on icon "close" at bounding box center [716, 141] width 12 height 12
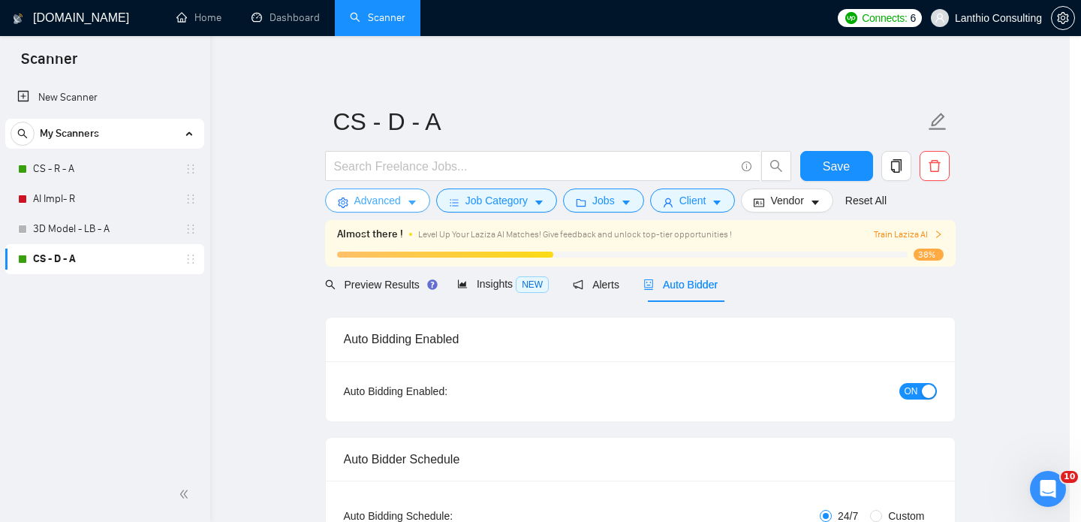
scroll to position [0, 0]
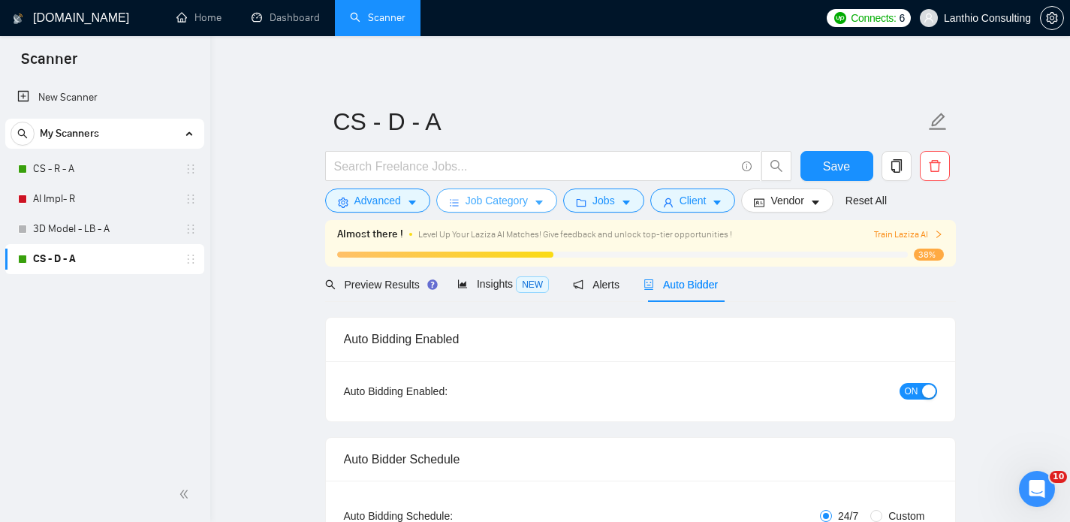
click at [526, 206] on span "Job Category" at bounding box center [497, 200] width 62 height 17
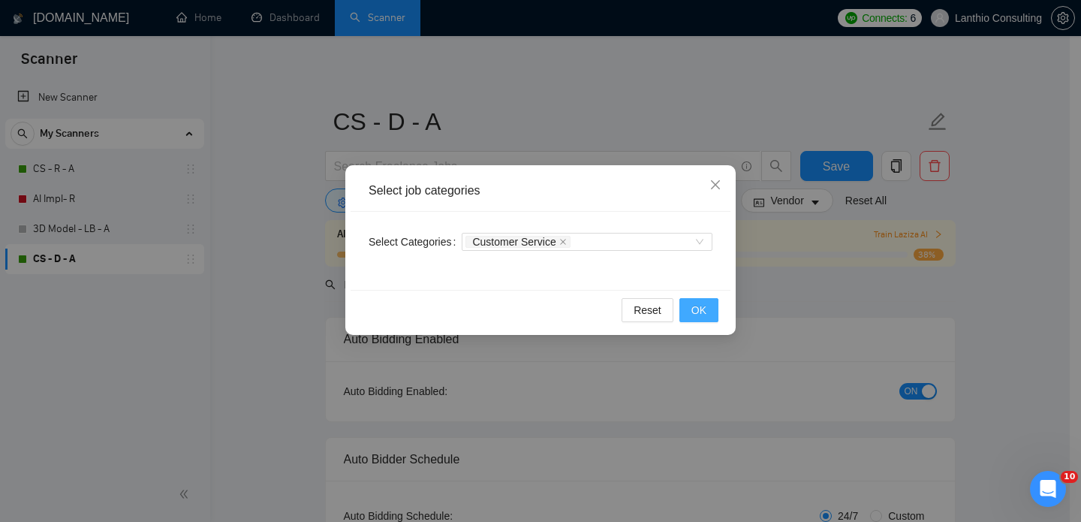
click at [697, 305] on span "OK" at bounding box center [699, 310] width 15 height 17
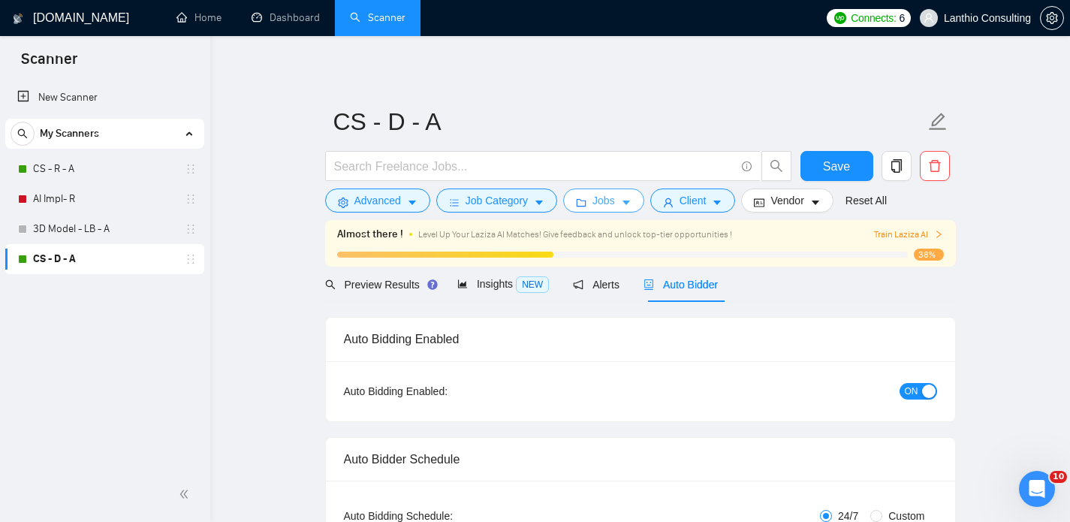
click at [615, 201] on span "Jobs" at bounding box center [603, 200] width 23 height 17
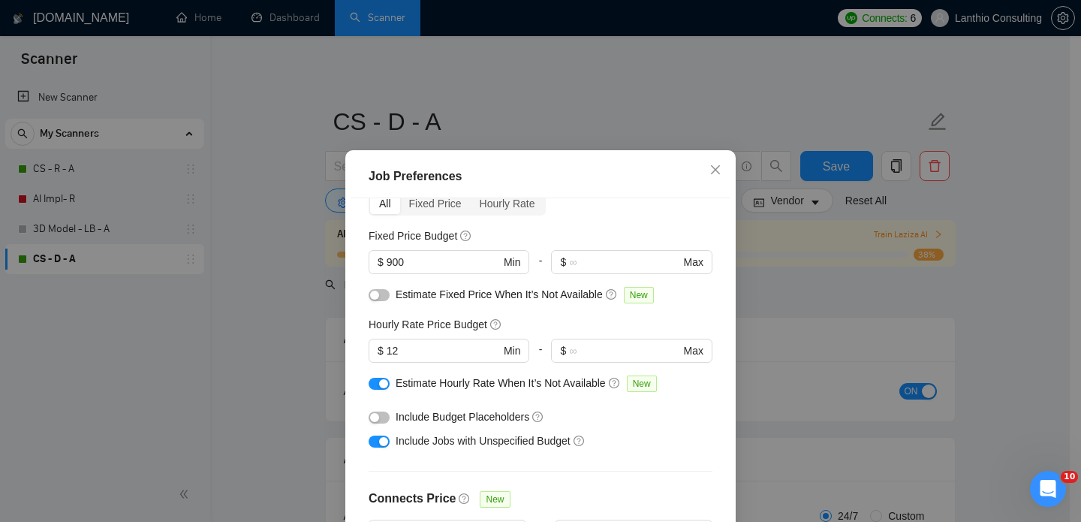
scroll to position [77, 0]
click at [538, 317] on div "Hourly Rate Price Budget" at bounding box center [541, 325] width 344 height 17
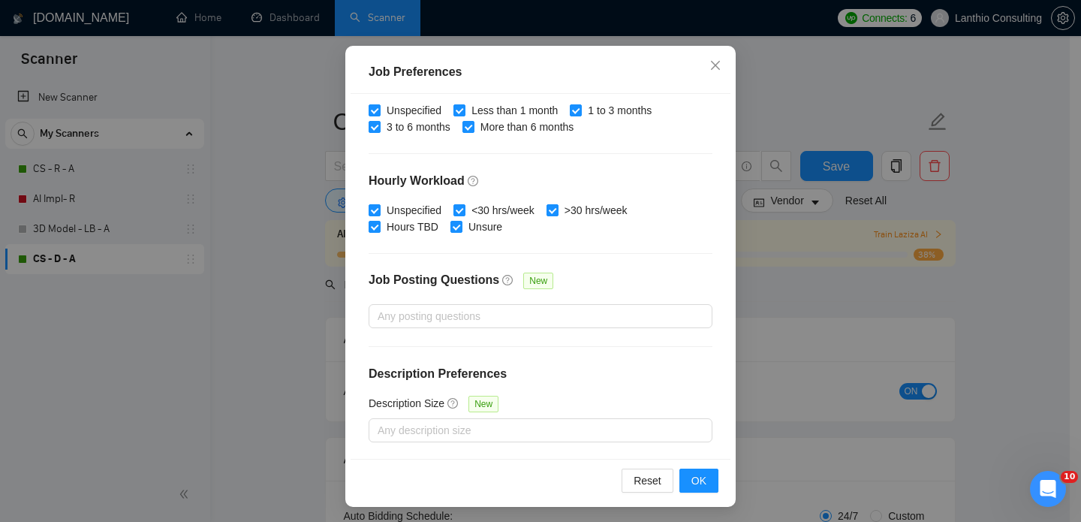
scroll to position [107, 0]
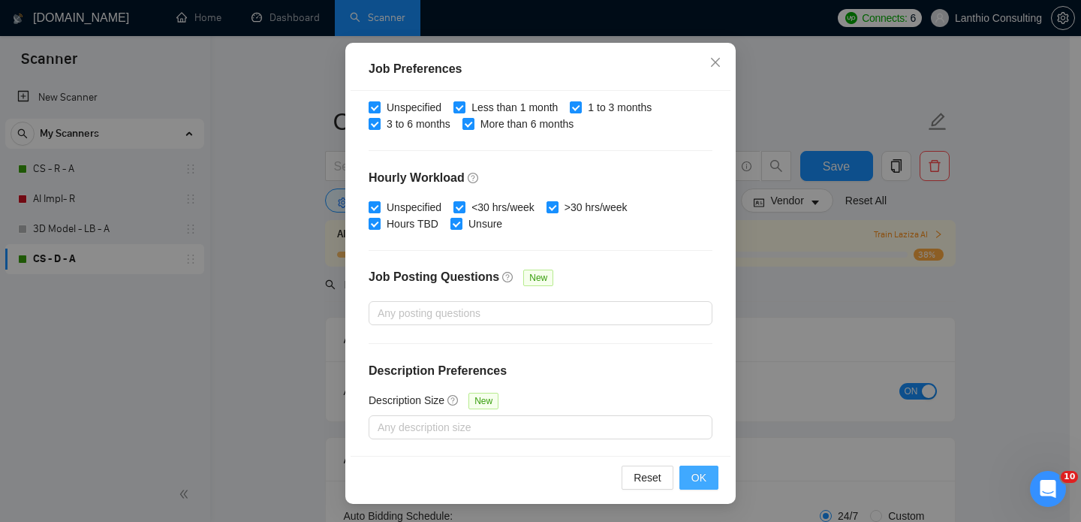
click at [700, 480] on span "OK" at bounding box center [699, 477] width 15 height 17
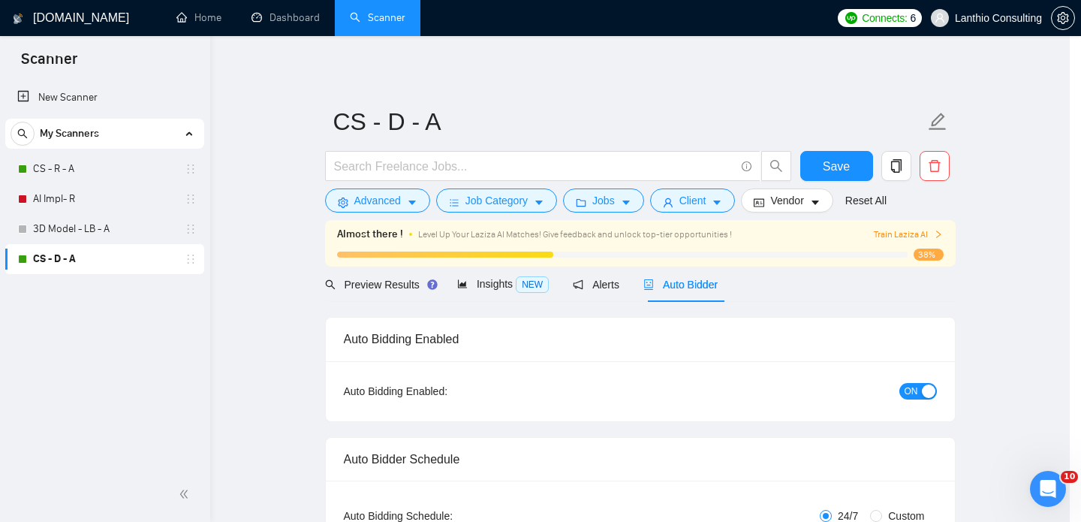
scroll to position [47, 0]
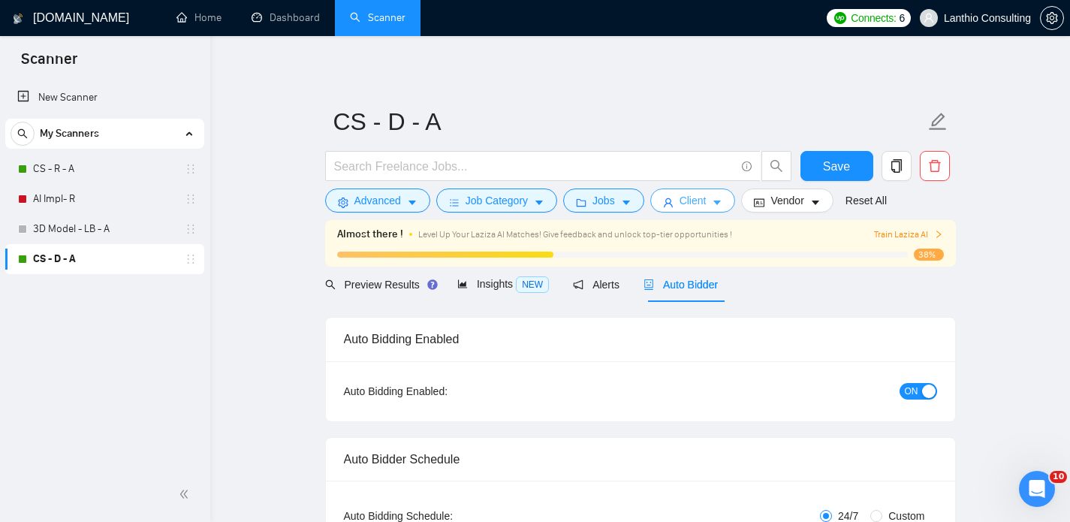
click at [703, 202] on span "Client" at bounding box center [693, 200] width 27 height 17
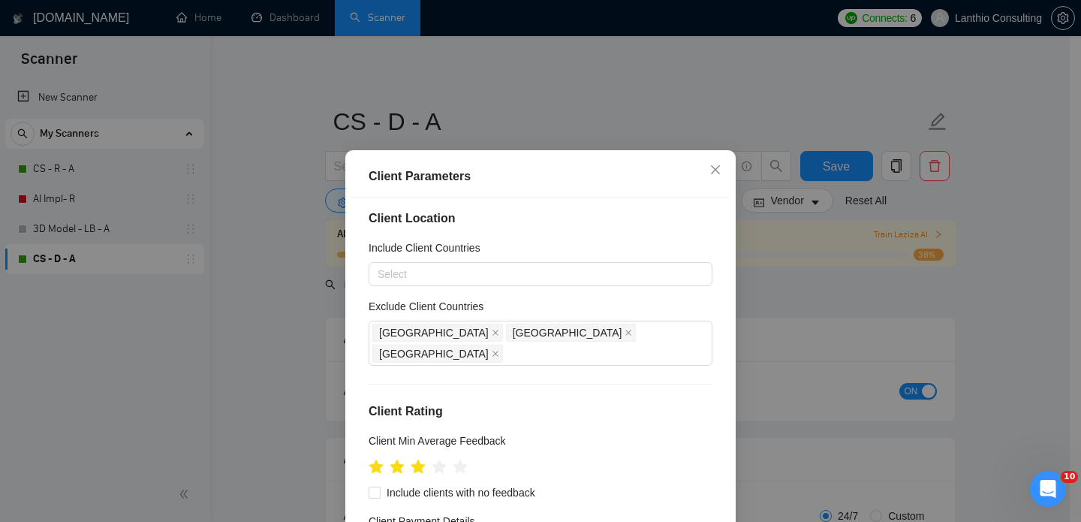
scroll to position [0, 0]
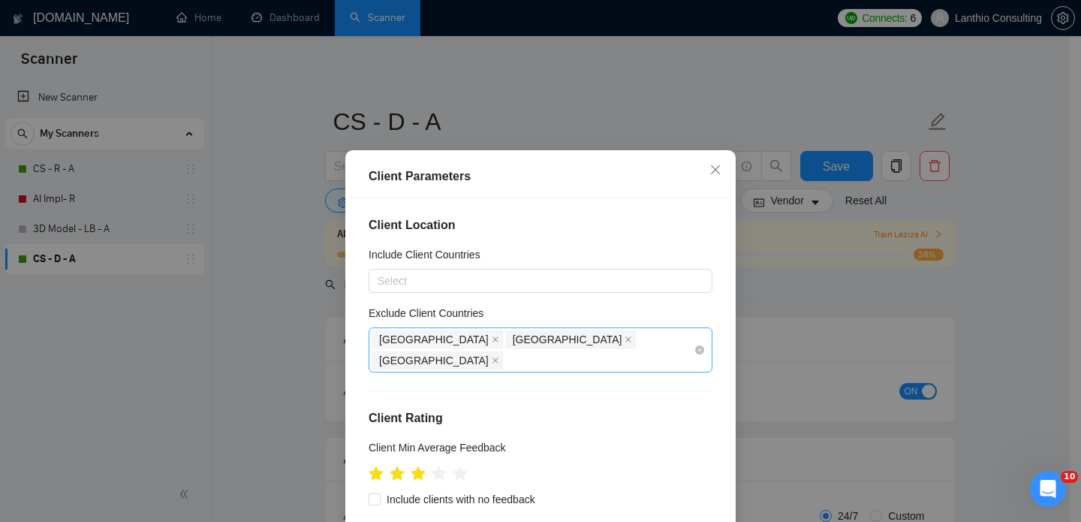
click at [570, 341] on div "[GEOGRAPHIC_DATA] [GEOGRAPHIC_DATA] [GEOGRAPHIC_DATA]" at bounding box center [532, 350] width 321 height 42
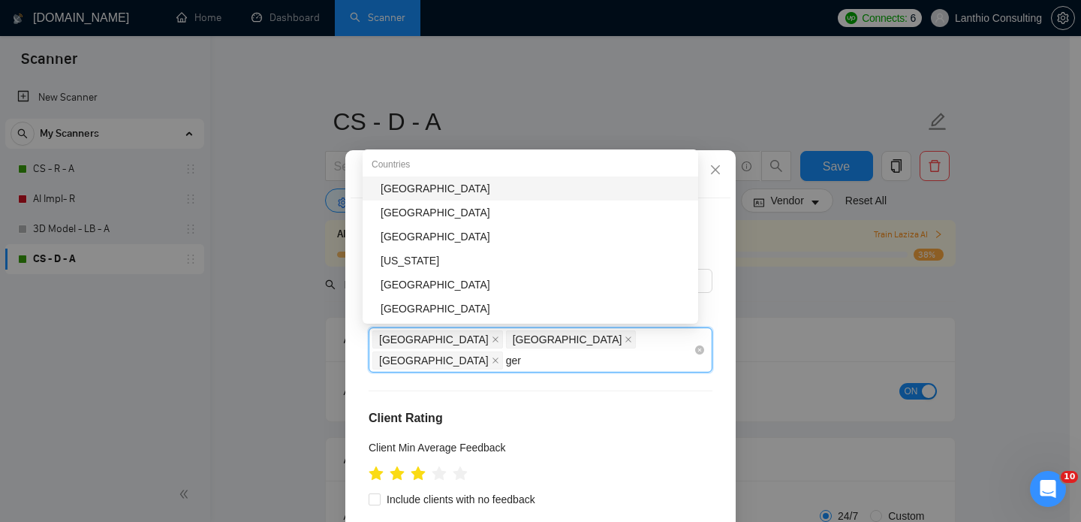
type input "germ"
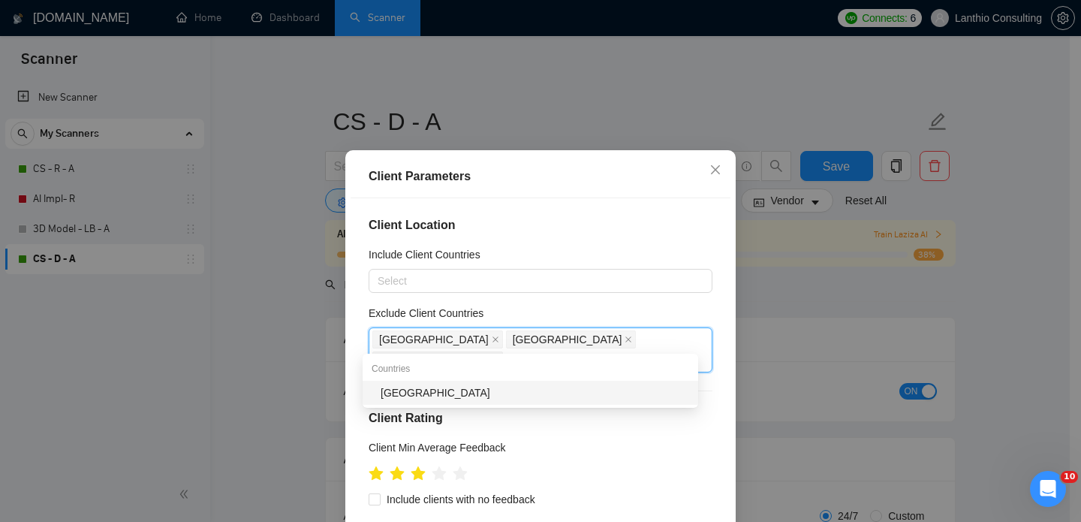
click at [519, 398] on div "[GEOGRAPHIC_DATA]" at bounding box center [535, 392] width 309 height 17
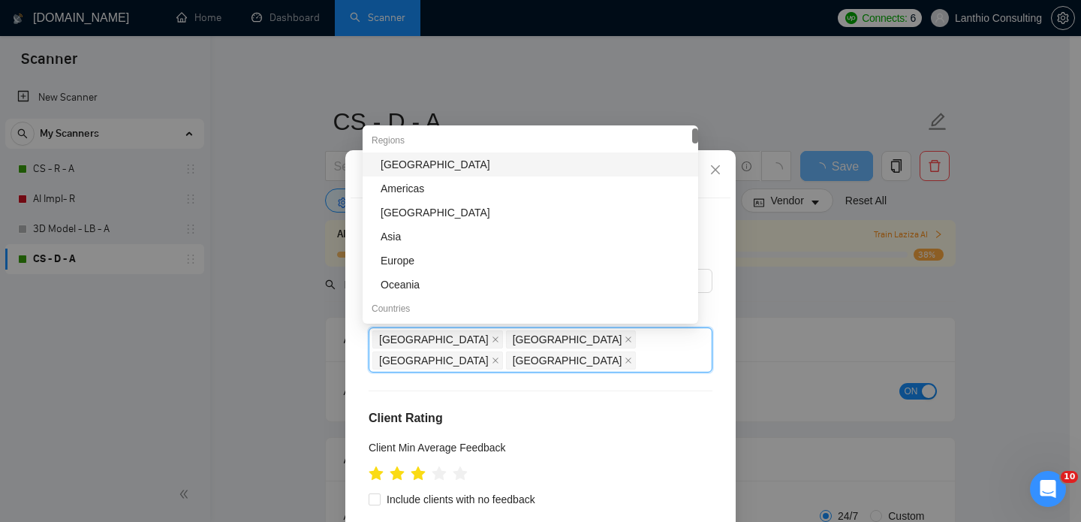
click at [351, 365] on div "Client Location Include Client Countries Select Exclude Client Countries [GEOGR…" at bounding box center [541, 381] width 380 height 366
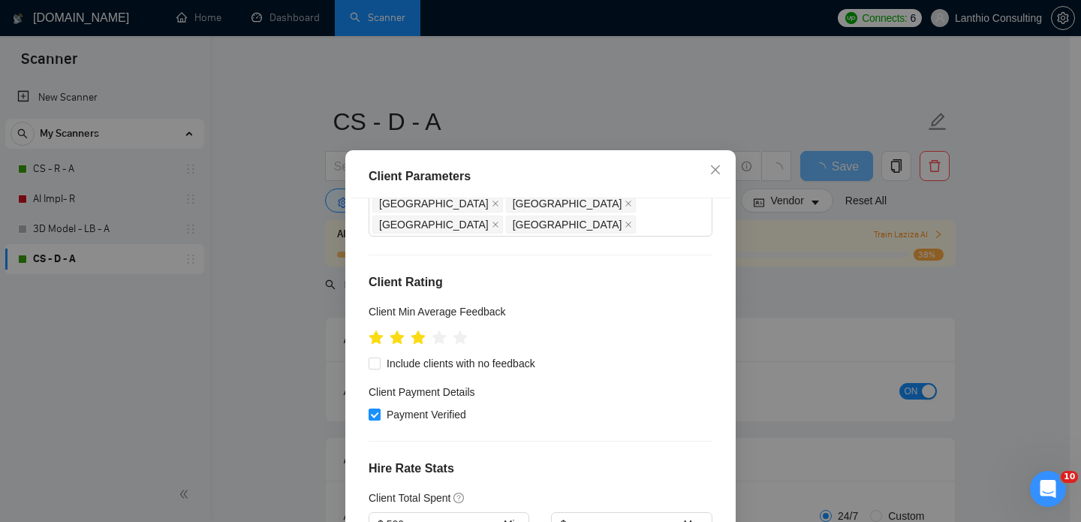
scroll to position [173, 0]
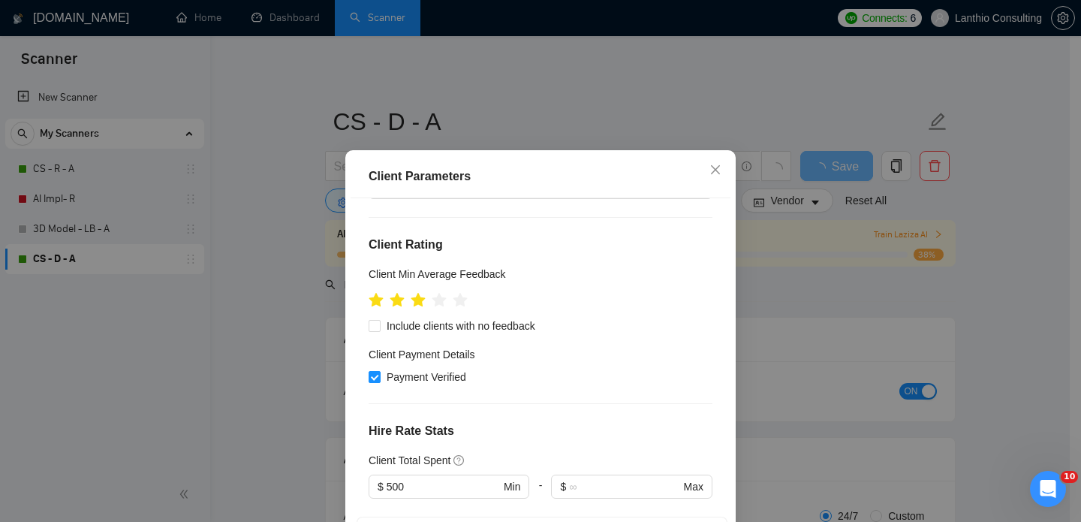
click at [511, 369] on div "Payment Verified" at bounding box center [541, 377] width 344 height 17
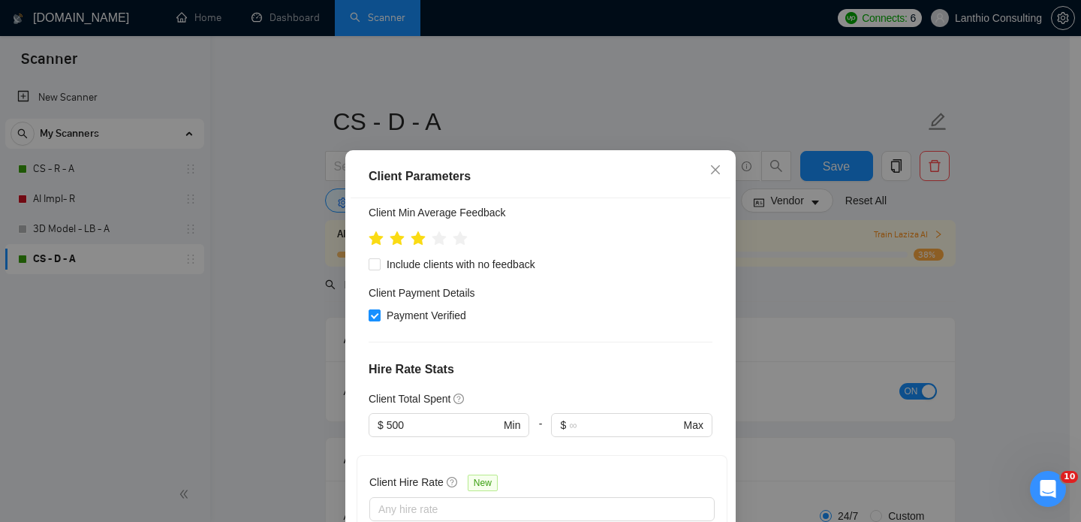
scroll to position [209, 0]
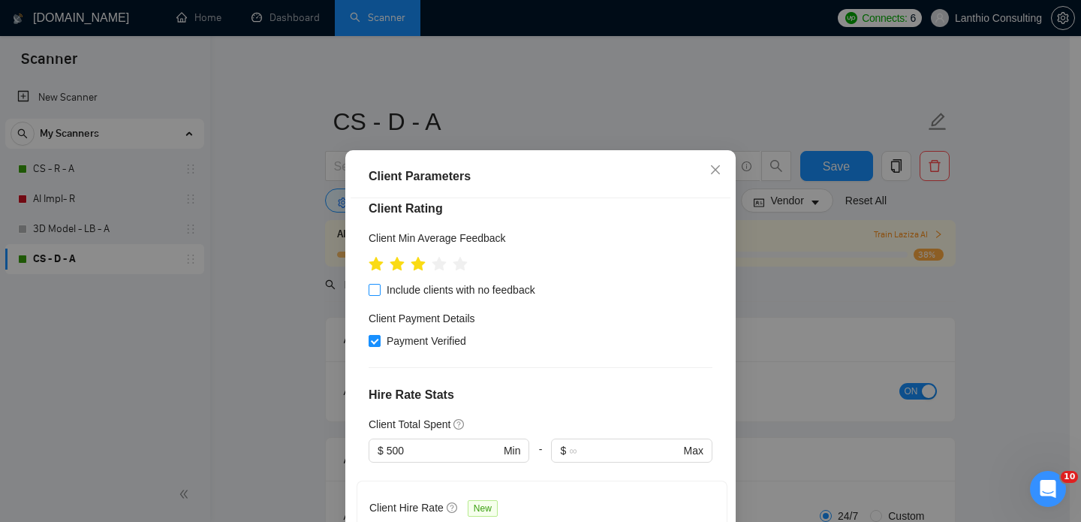
click at [369, 284] on span at bounding box center [375, 290] width 12 height 12
click at [369, 284] on input "Include clients with no feedback" at bounding box center [374, 289] width 11 height 11
checkbox input "true"
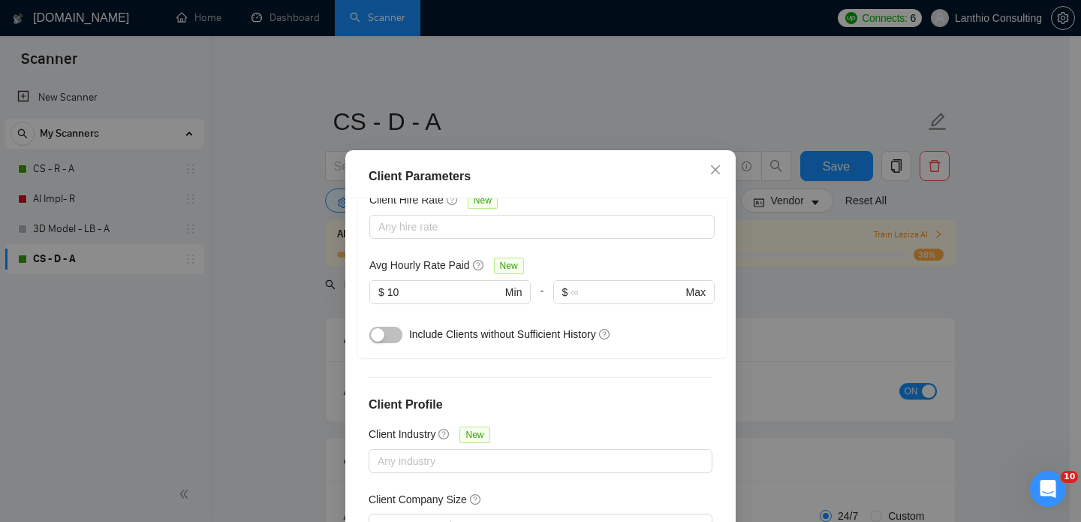
scroll to position [522, 0]
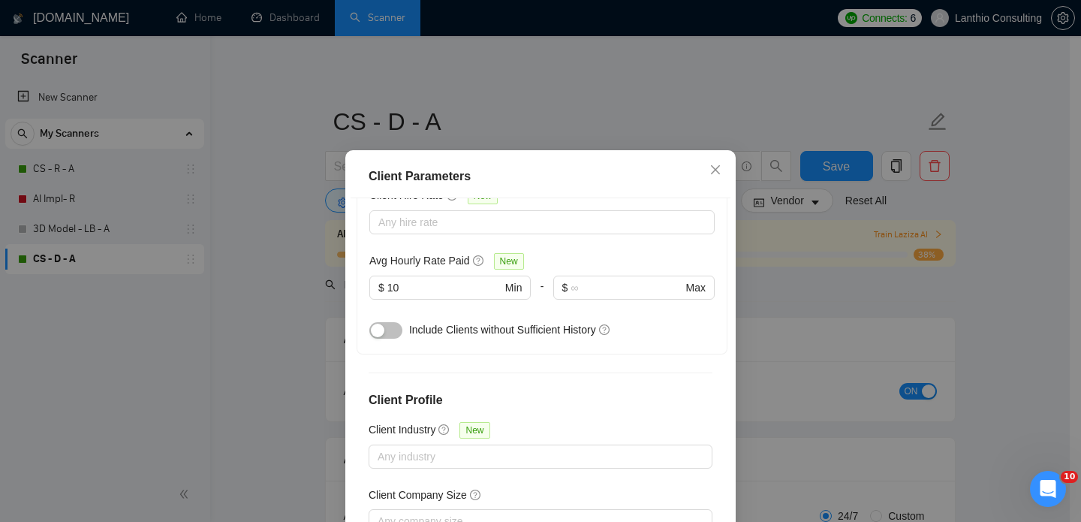
click at [395, 322] on button "button" at bounding box center [385, 330] width 33 height 17
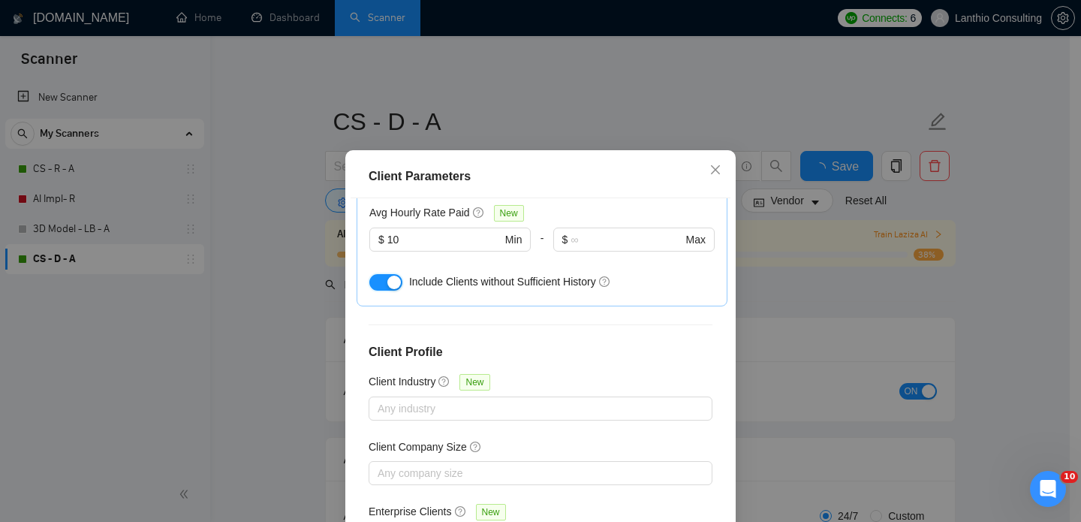
scroll to position [107, 0]
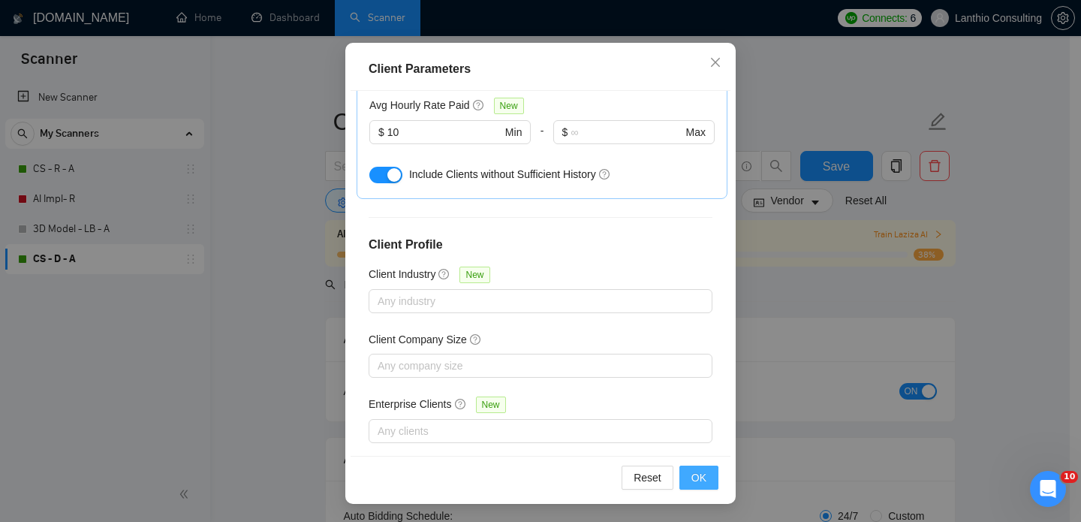
click at [692, 478] on span "OK" at bounding box center [699, 477] width 15 height 17
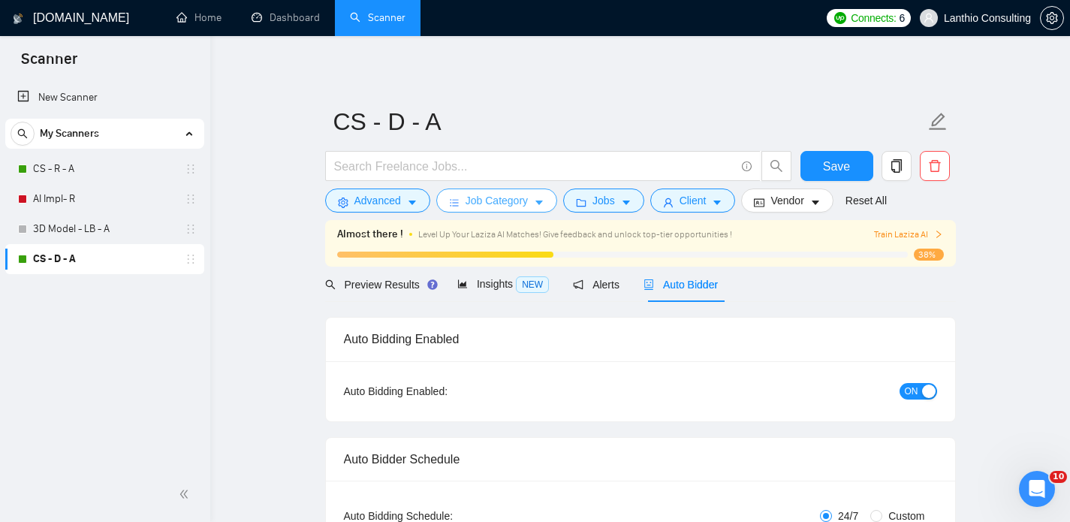
click at [462, 203] on button "Job Category" at bounding box center [496, 200] width 121 height 24
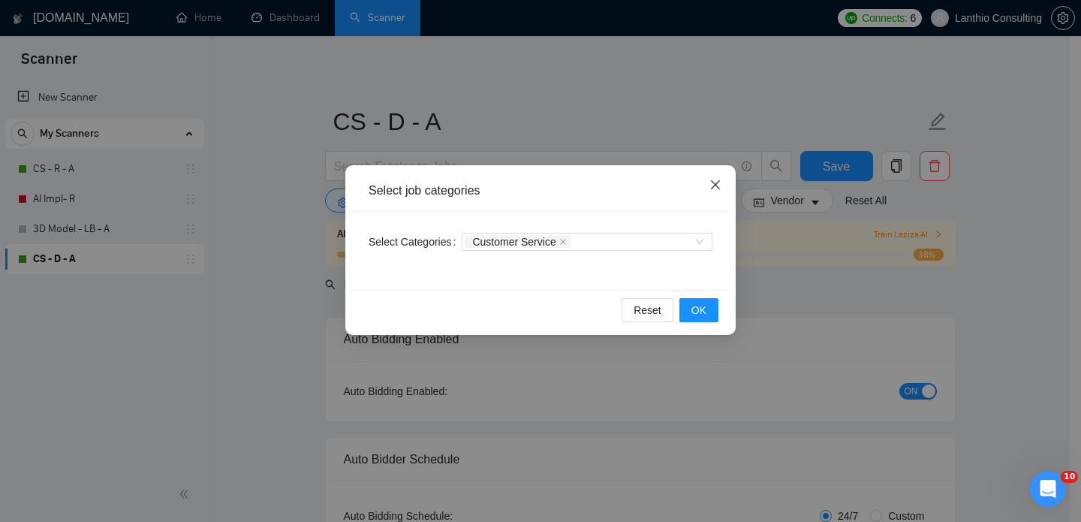
click at [718, 183] on icon "close" at bounding box center [715, 184] width 9 height 9
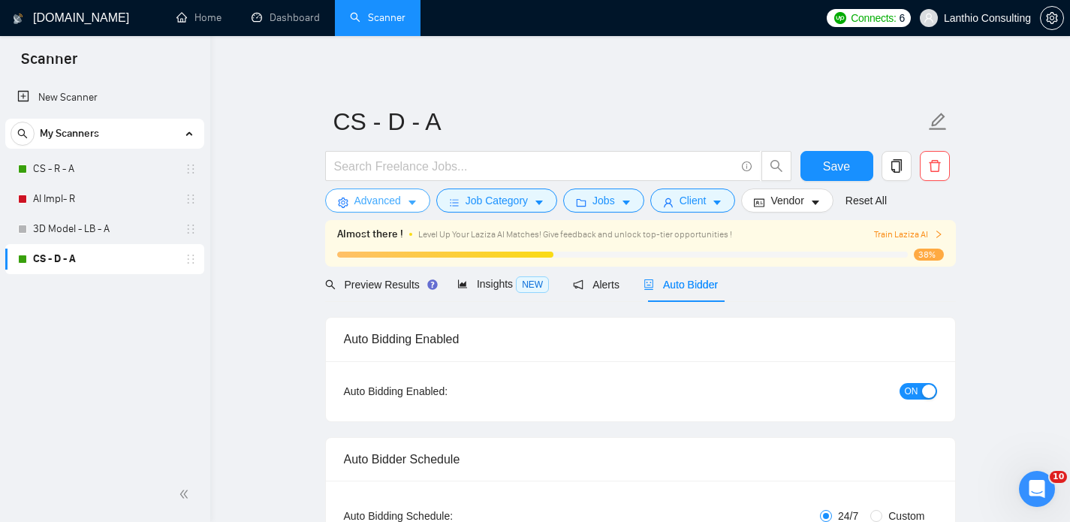
click at [408, 204] on icon "caret-down" at bounding box center [412, 202] width 11 height 11
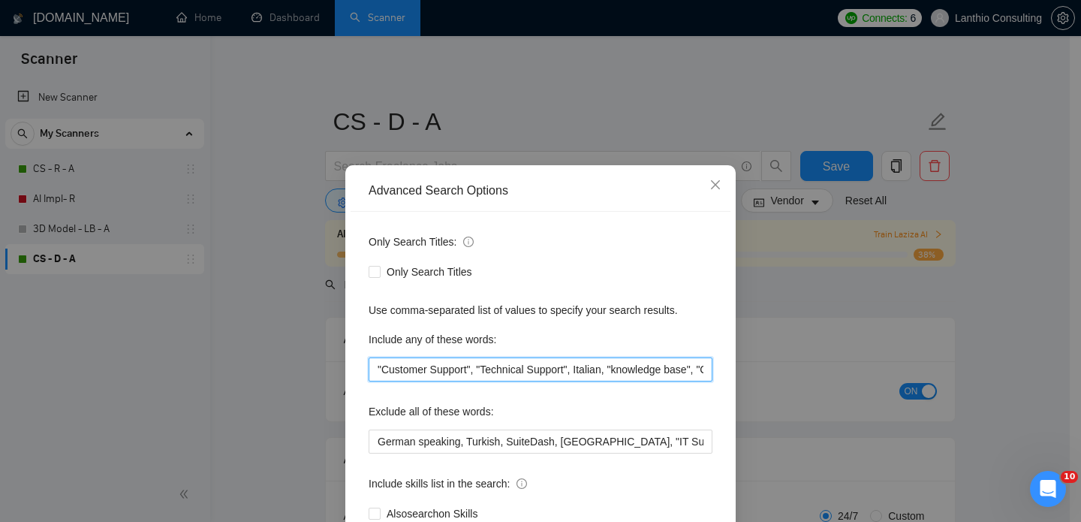
click at [433, 373] on input ""Customer Support", "Technical Support", Italian, "knowledge base", "Customer C…" at bounding box center [541, 369] width 344 height 24
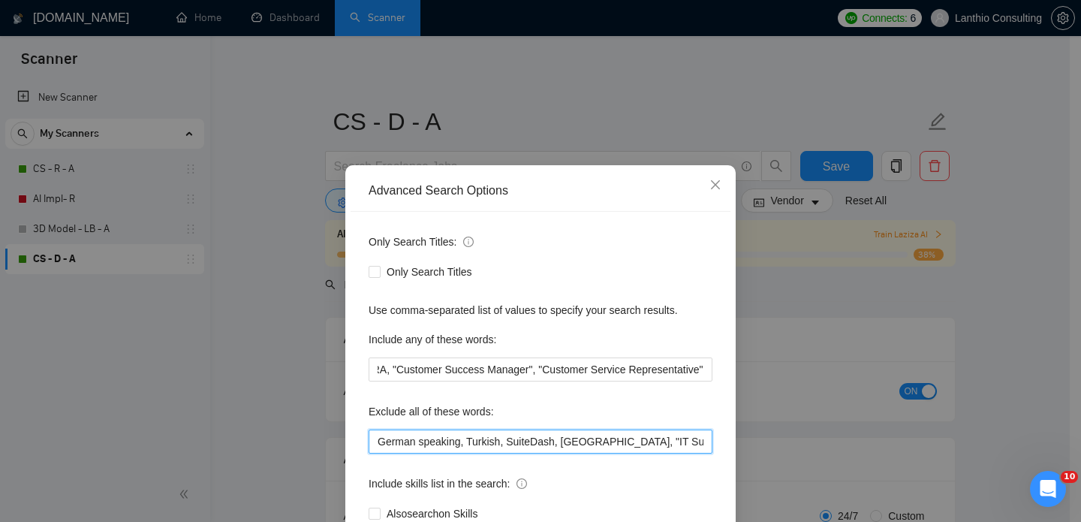
scroll to position [0, 0]
click at [439, 445] on input "German speaking, Turkish, SuiteDash, [GEOGRAPHIC_DATA], "IT Support", "System A…" at bounding box center [541, 441] width 344 height 24
click at [701, 441] on input "German speaking, Turkish, SuiteDash, [GEOGRAPHIC_DATA], "IT Support", "System A…" at bounding box center [541, 441] width 344 height 24
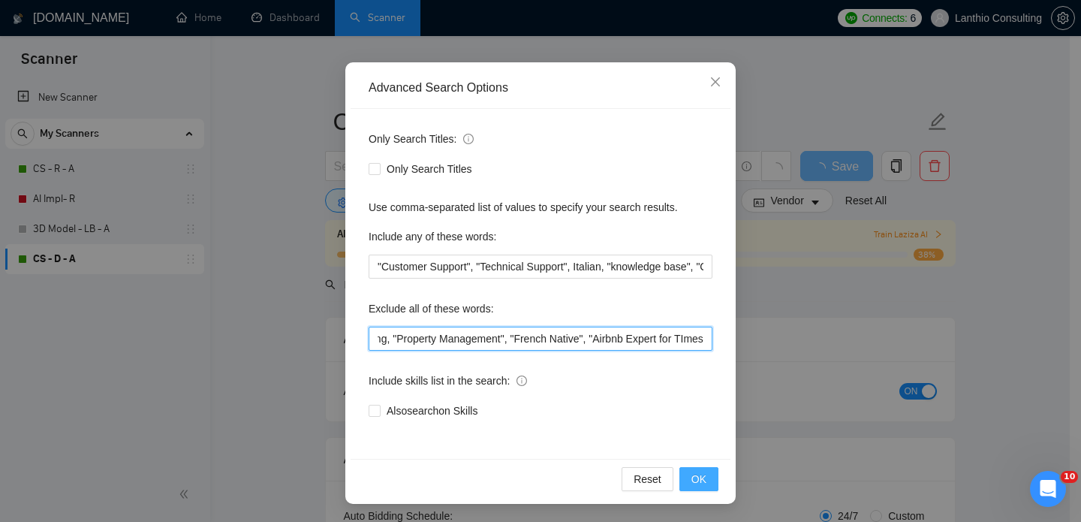
type input "German speaking, Turkish, SuiteDash, [GEOGRAPHIC_DATA], "IT Support", "System A…"
click at [692, 475] on span "OK" at bounding box center [699, 479] width 15 height 17
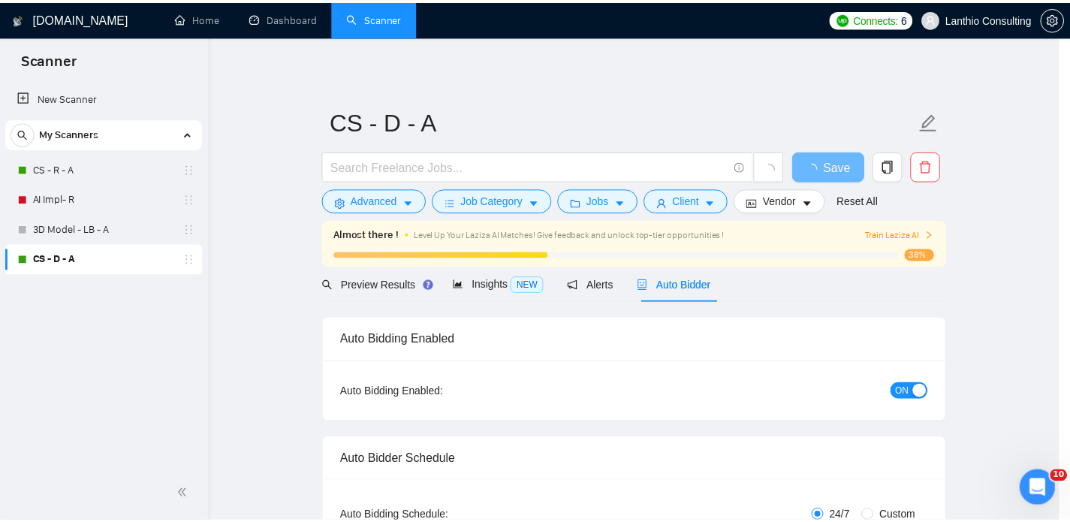
scroll to position [28, 0]
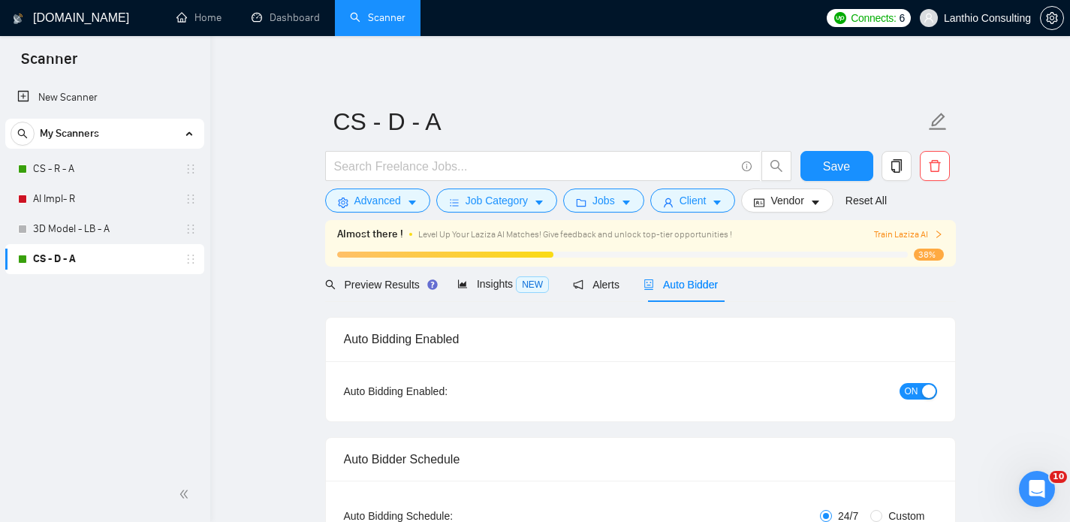
click at [907, 237] on span "Train Laziza AI" at bounding box center [908, 235] width 69 height 14
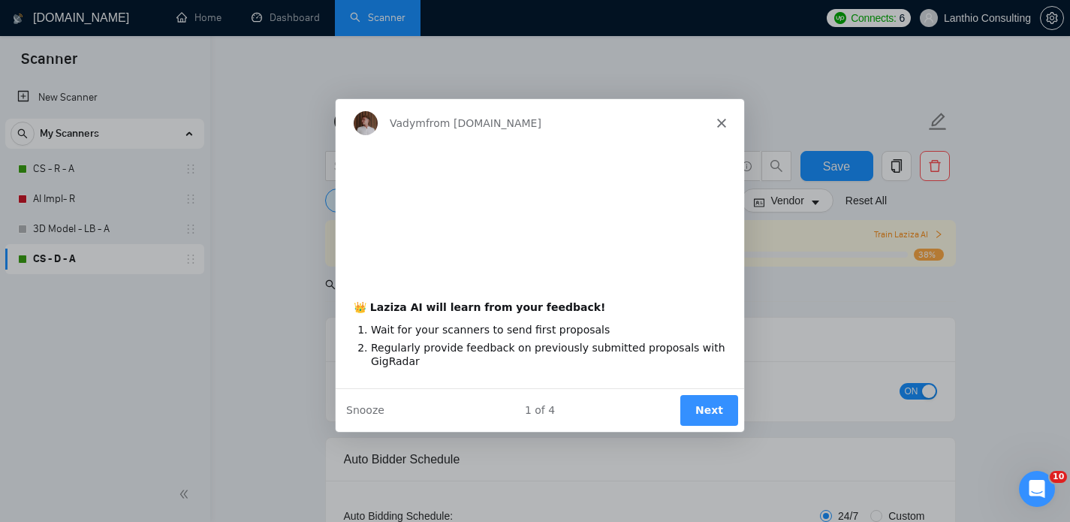
scroll to position [0, 0]
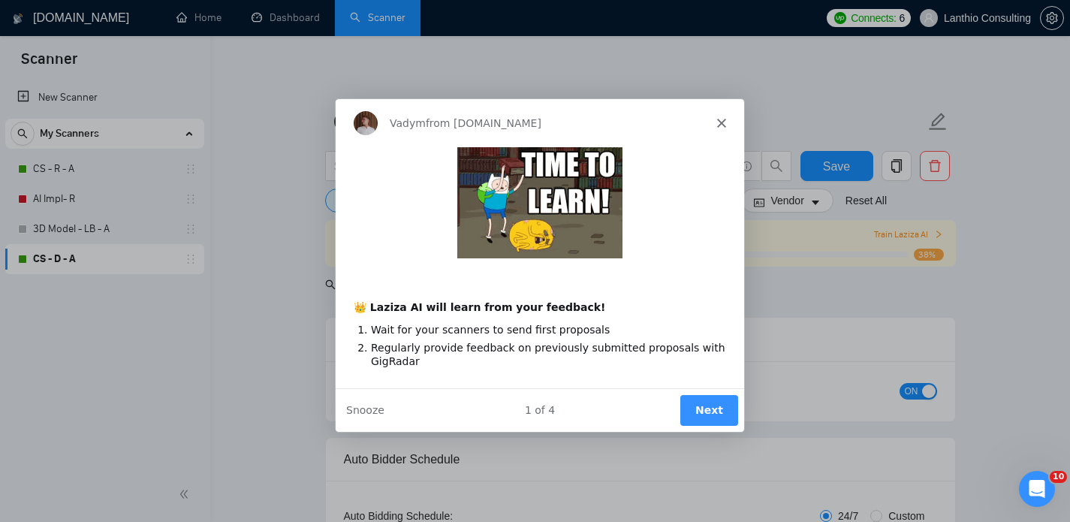
click at [707, 416] on button "Next" at bounding box center [708, 409] width 58 height 31
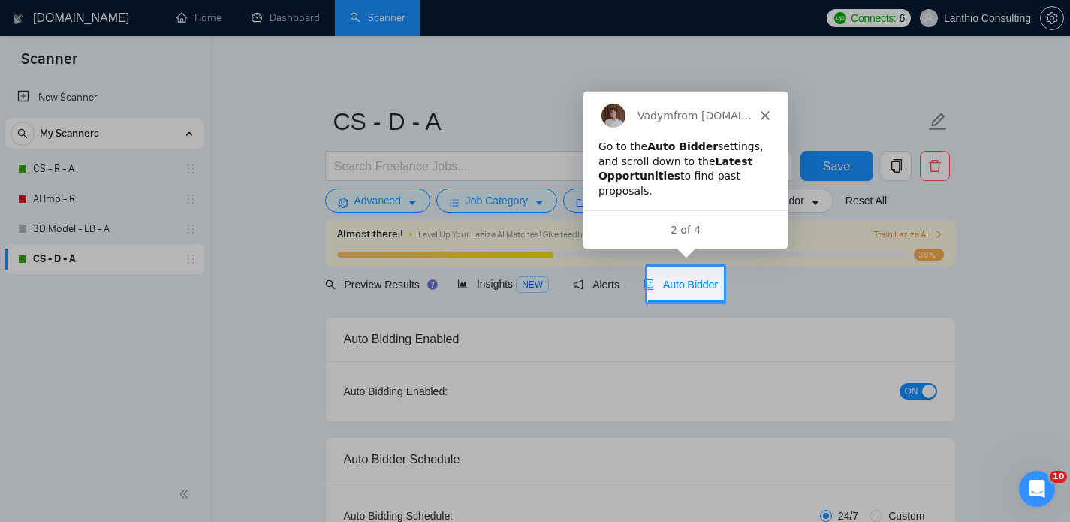
click at [685, 281] on span "Auto Bidder" at bounding box center [680, 285] width 74 height 12
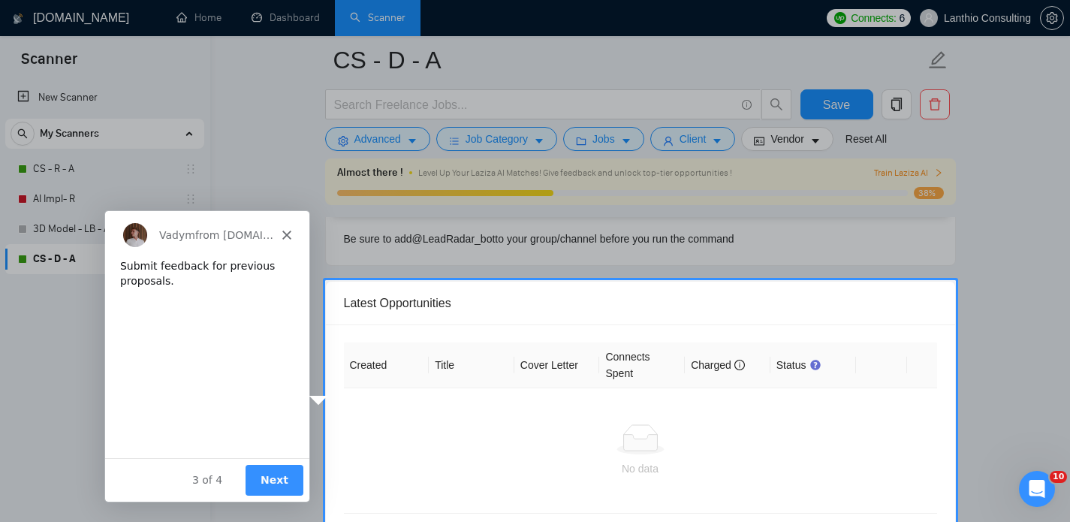
scroll to position [4034, 0]
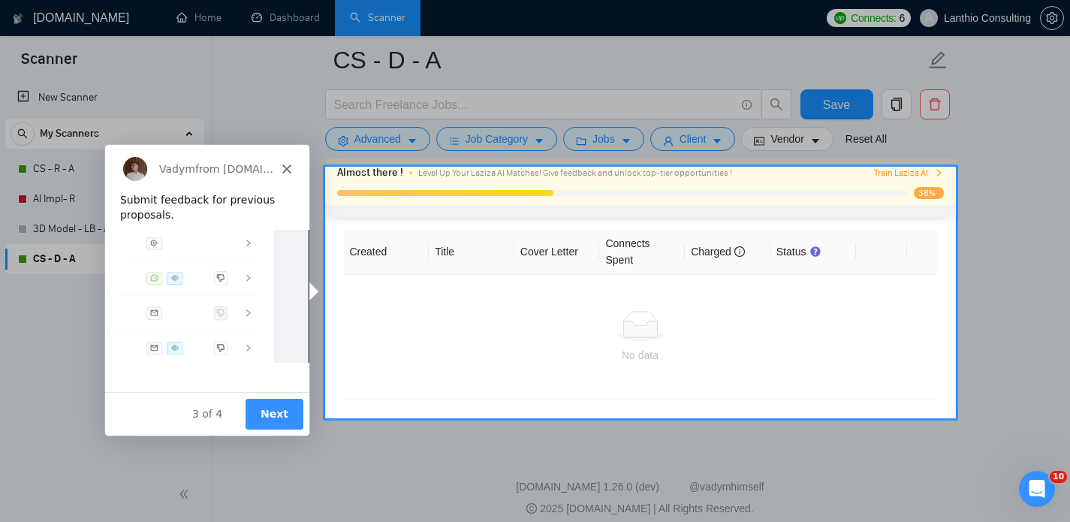
click at [273, 416] on button "Next" at bounding box center [273, 413] width 58 height 31
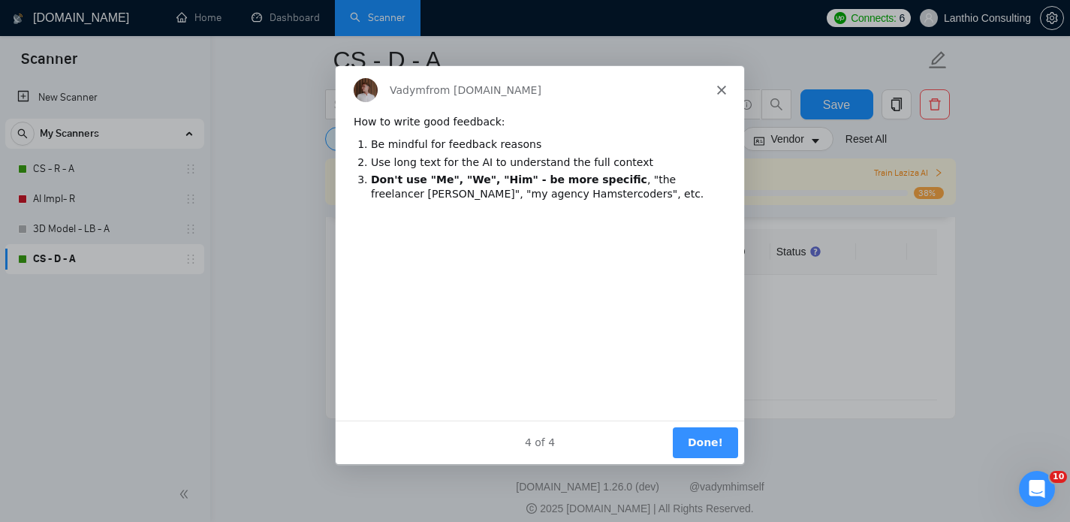
scroll to position [0, 0]
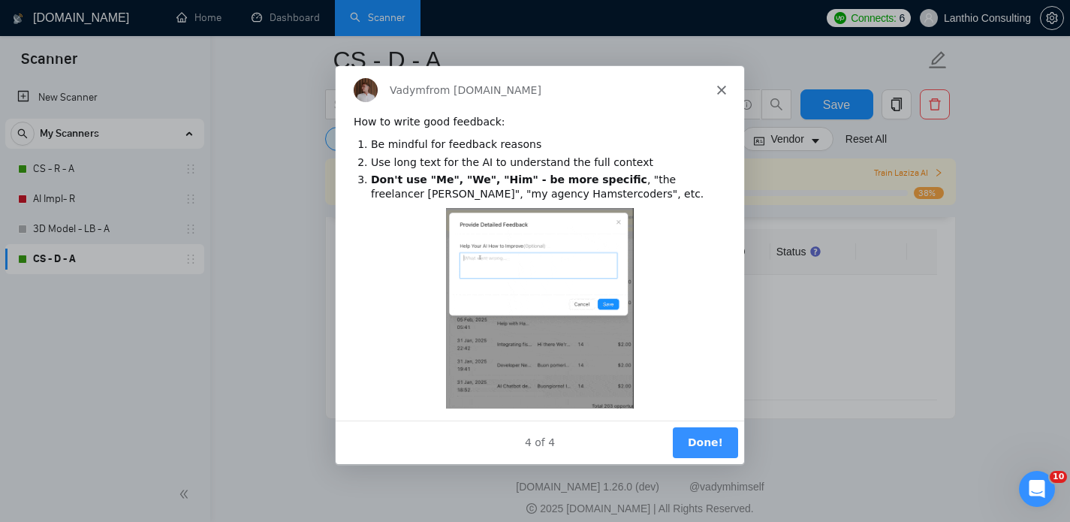
click at [698, 436] on button "Done!" at bounding box center [703, 441] width 65 height 31
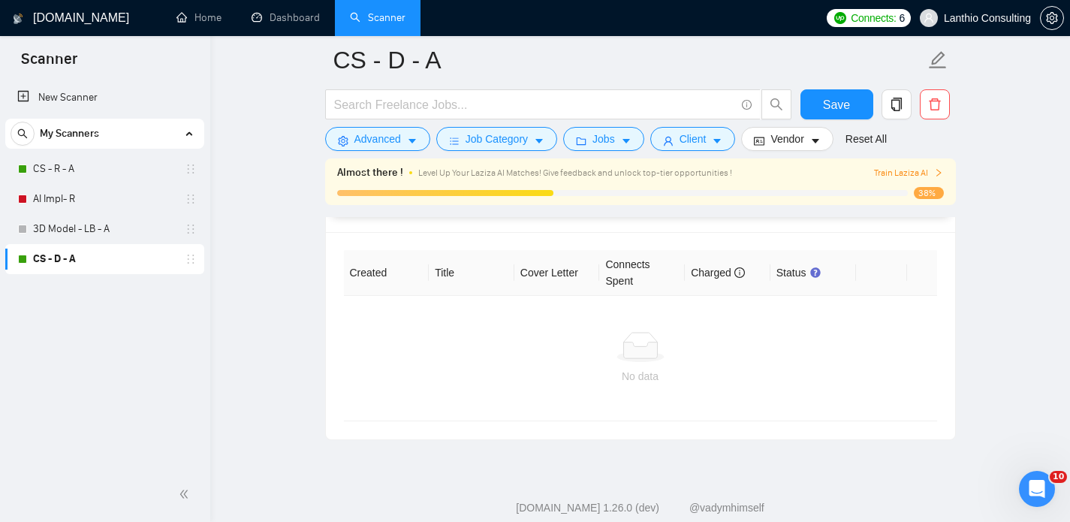
scroll to position [4022, 0]
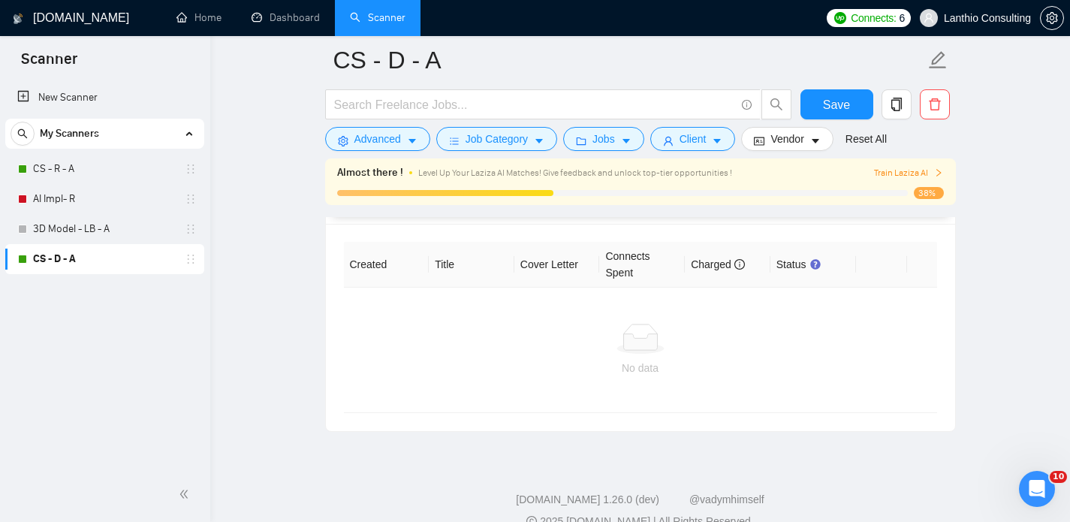
click at [556, 347] on div at bounding box center [640, 339] width 569 height 30
click at [634, 360] on div "No data" at bounding box center [640, 368] width 569 height 17
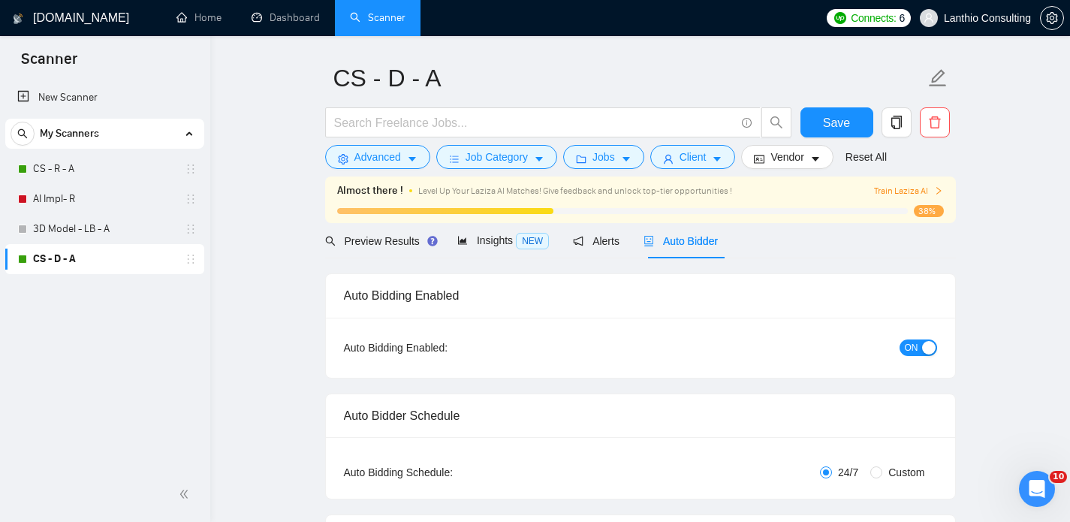
scroll to position [0, 0]
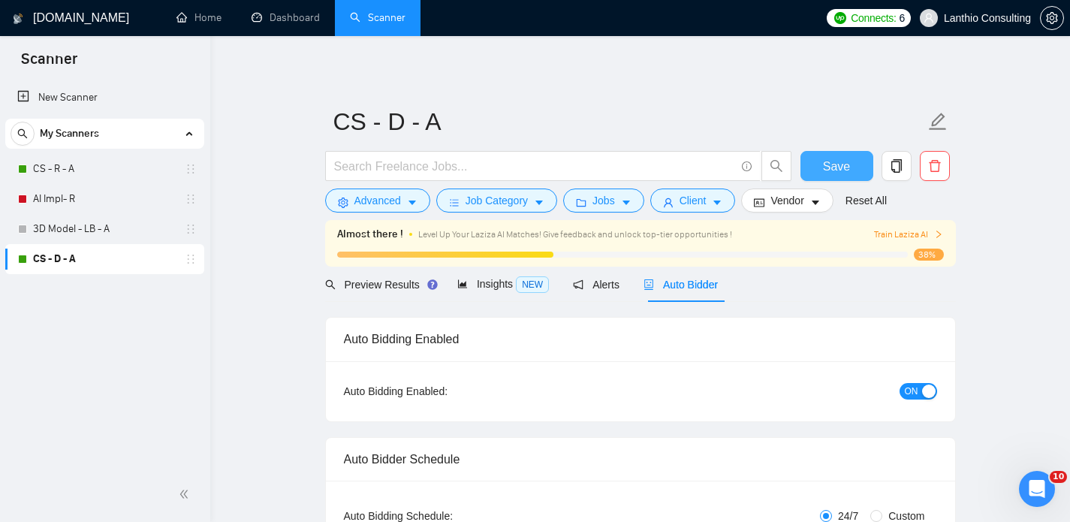
click at [825, 161] on span "Save" at bounding box center [836, 166] width 27 height 19
click at [79, 165] on link "CS - R - A" at bounding box center [104, 169] width 143 height 30
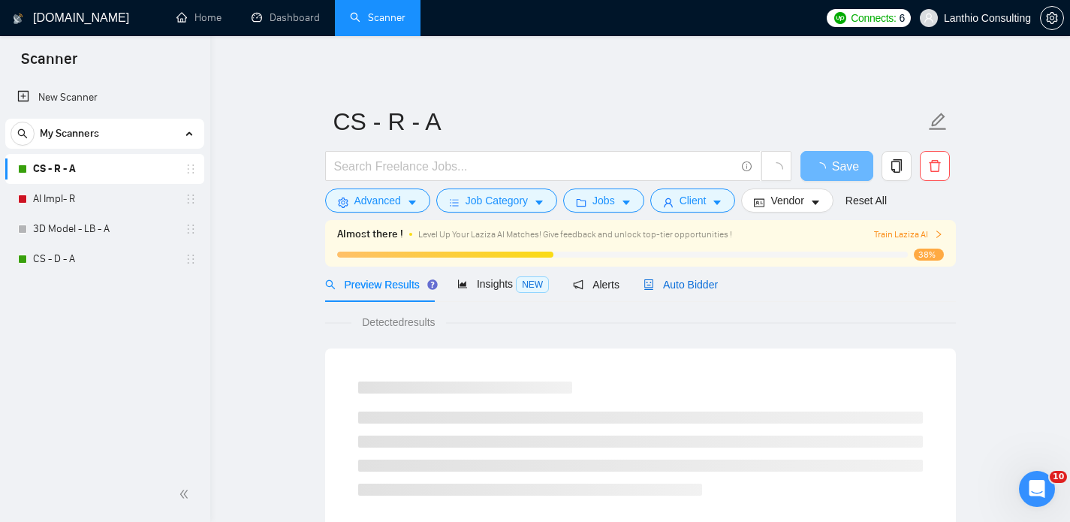
click at [666, 285] on span "Auto Bidder" at bounding box center [680, 285] width 74 height 12
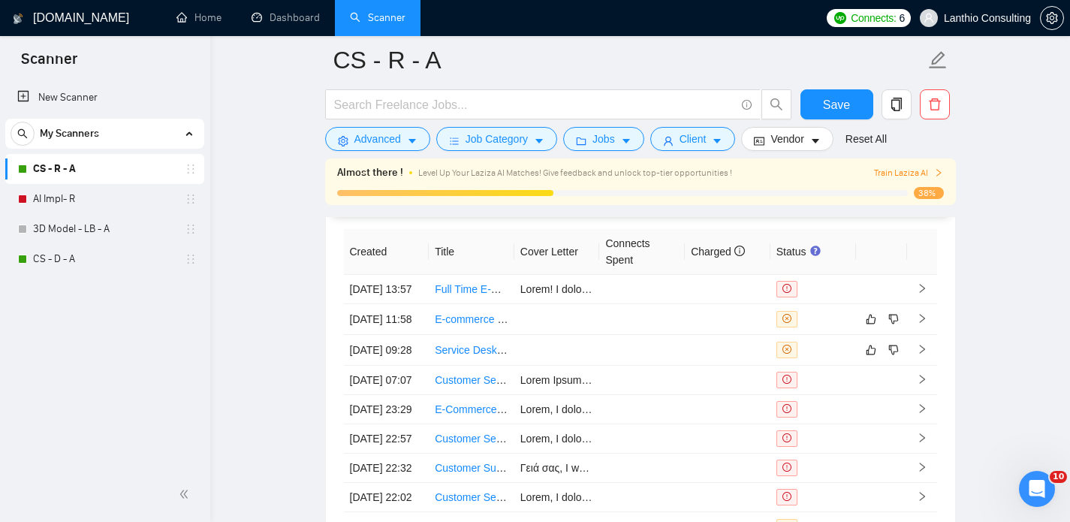
scroll to position [4007, 0]
click at [66, 258] on link "CS - D - A" at bounding box center [104, 259] width 143 height 30
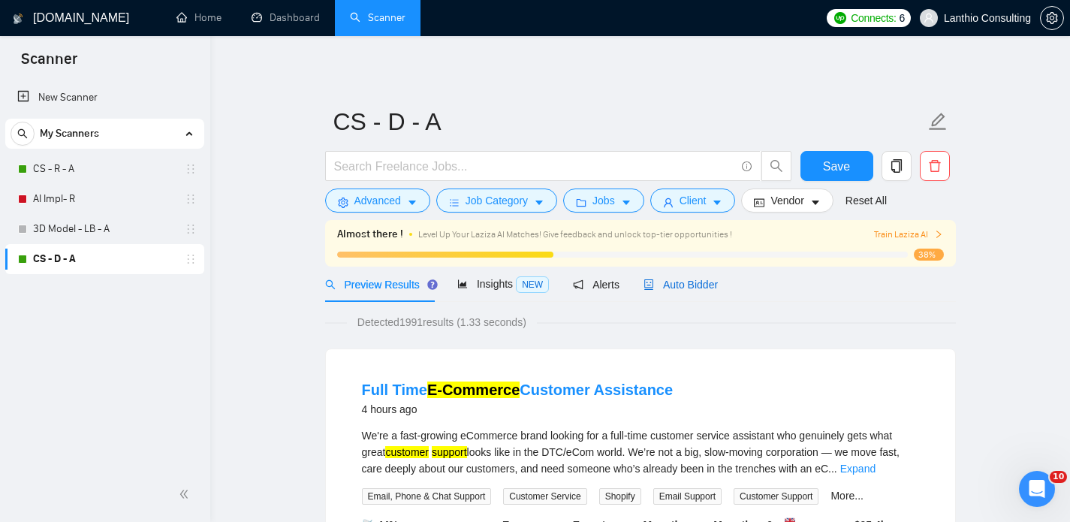
click at [690, 280] on span "Auto Bidder" at bounding box center [680, 285] width 74 height 12
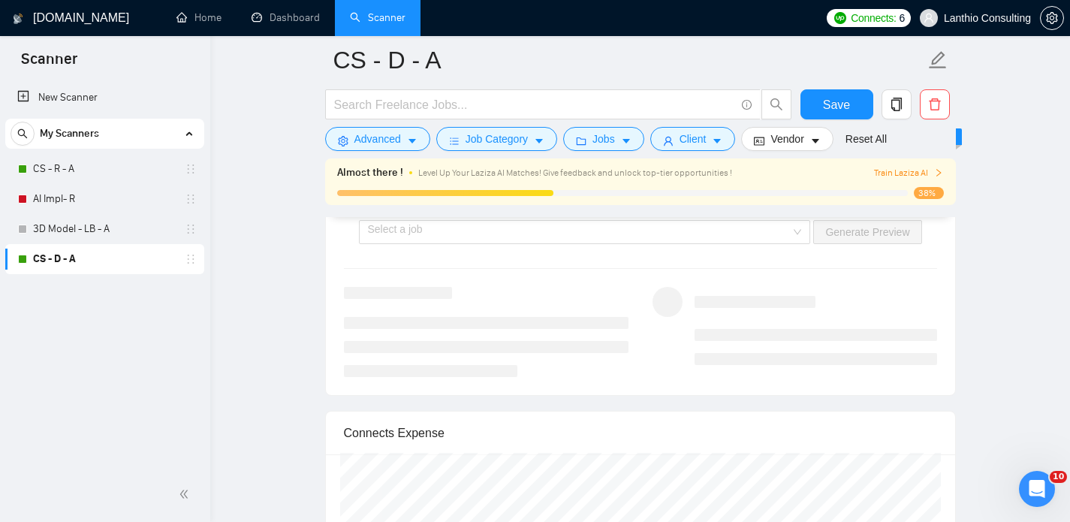
scroll to position [2979, 0]
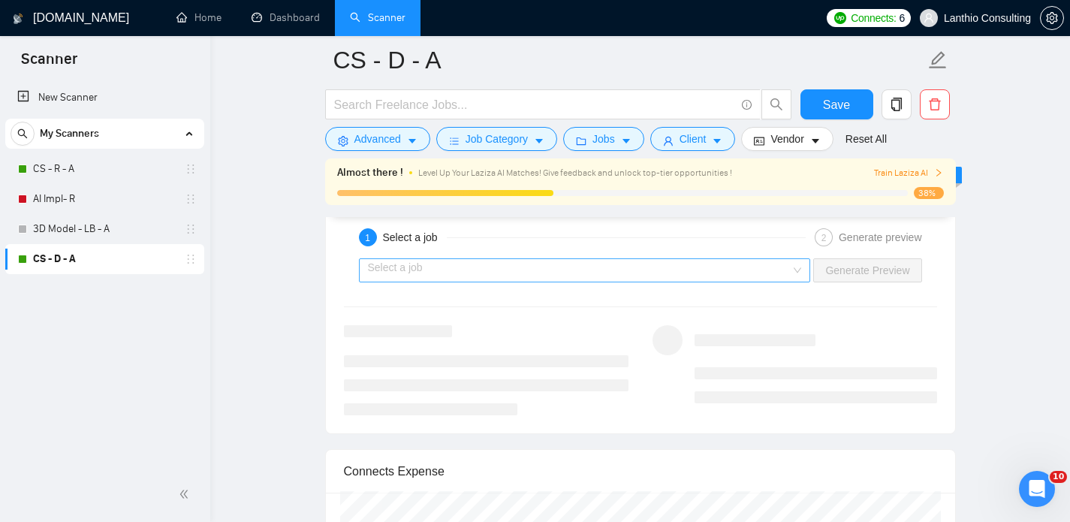
click at [690, 274] on input "search" at bounding box center [579, 270] width 423 height 23
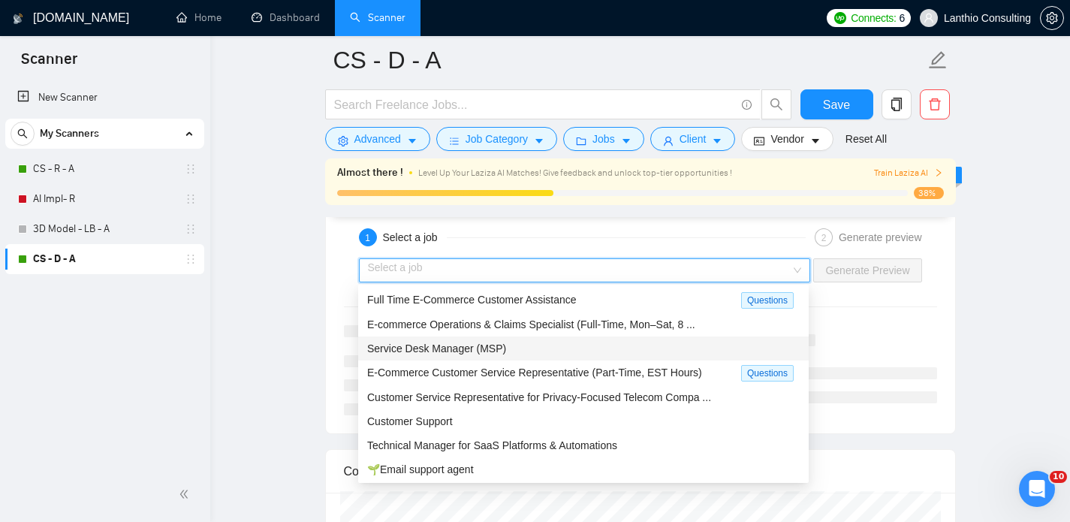
click at [494, 352] on span "Service Desk Manager (MSP)" at bounding box center [436, 348] width 139 height 12
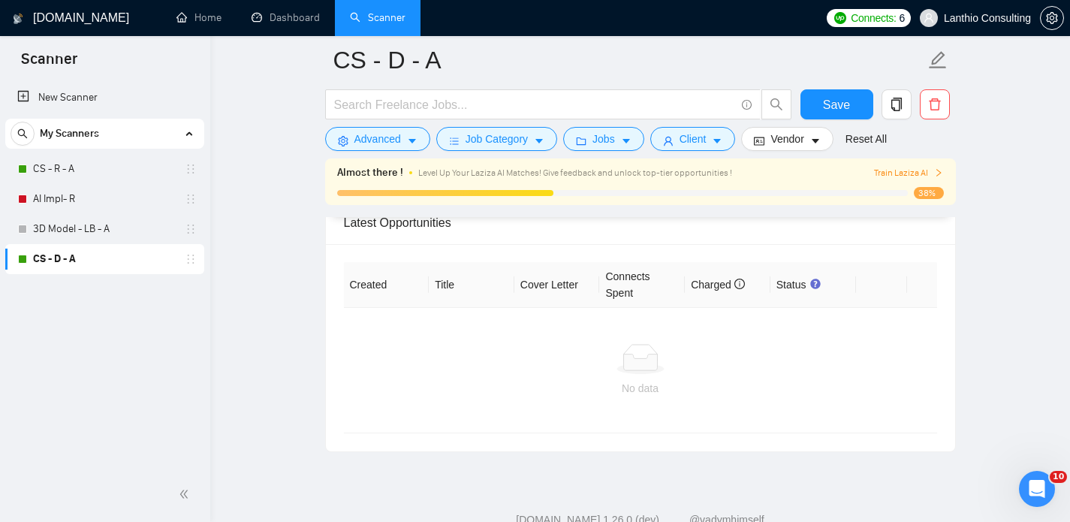
scroll to position [3989, 0]
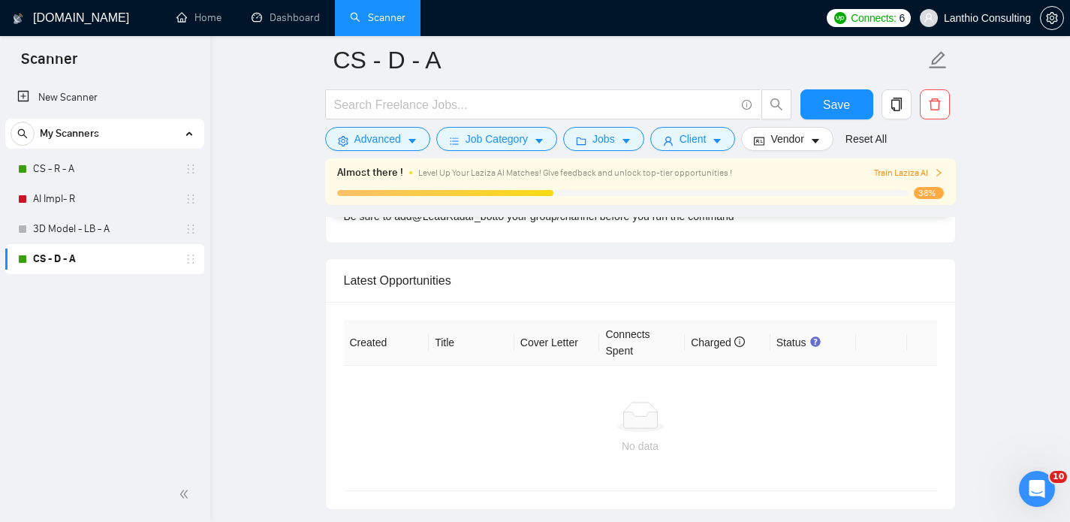
click at [591, 339] on th "Cover Letter" at bounding box center [557, 343] width 86 height 46
click at [622, 294] on div "Latest Opportunities" at bounding box center [640, 280] width 593 height 43
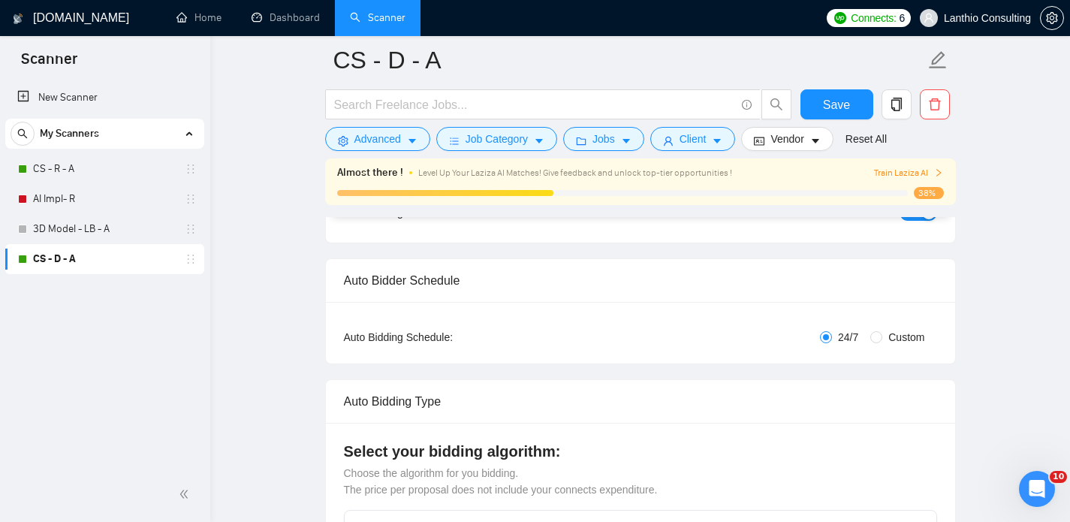
scroll to position [99, 0]
